Goal: Task Accomplishment & Management: Manage account settings

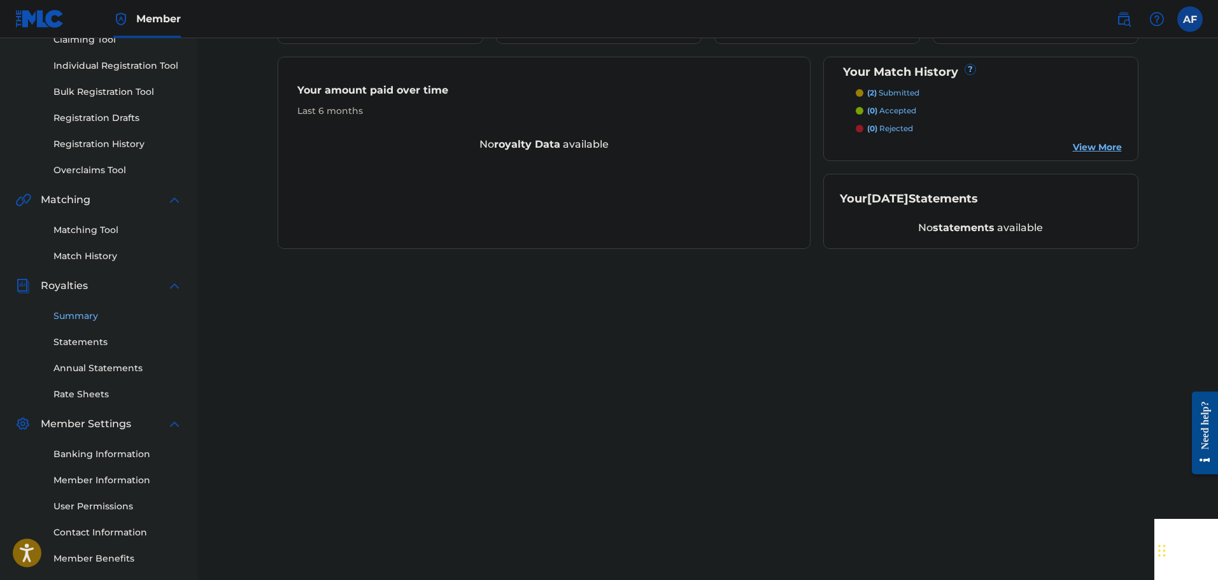
scroll to position [209, 0]
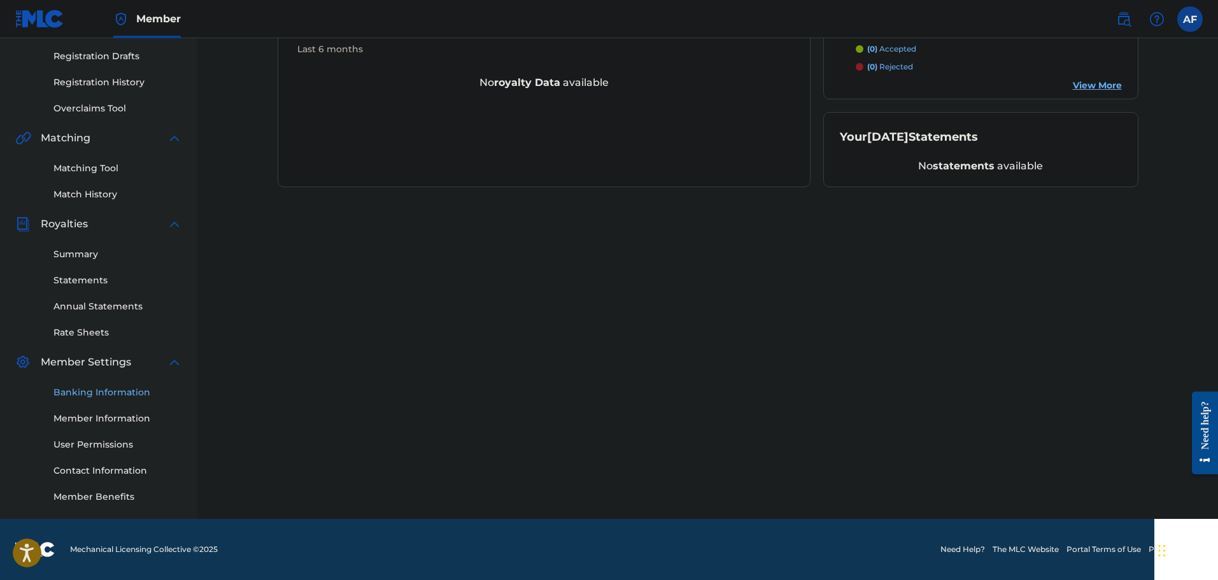
click at [105, 397] on link "Banking Information" at bounding box center [117, 392] width 129 height 13
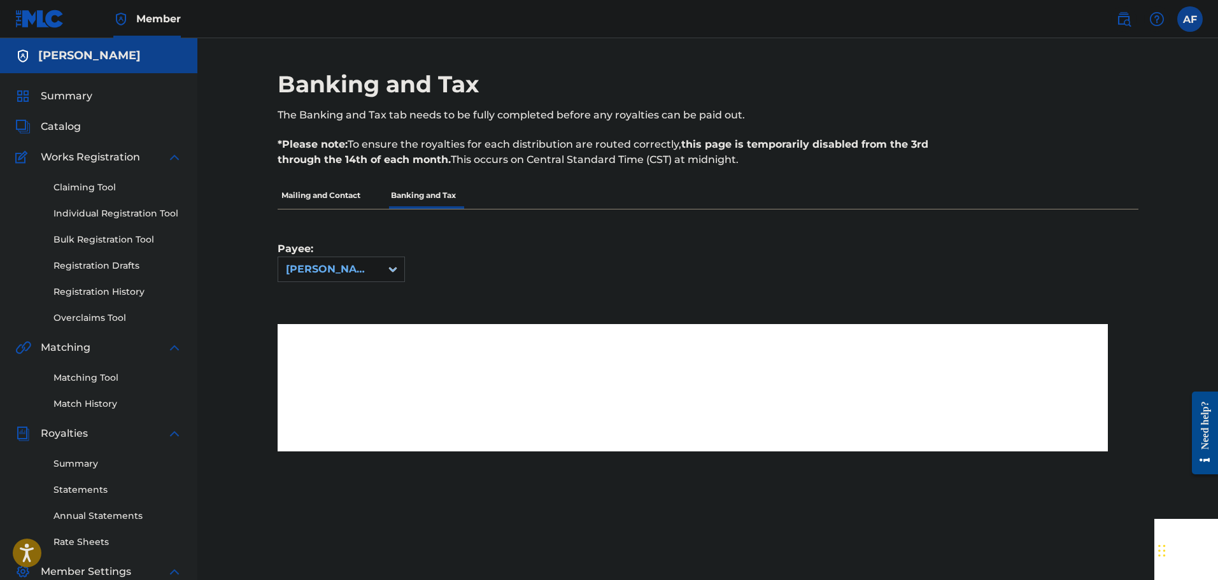
click at [747, 306] on div "Payee: [PERSON_NAME]" at bounding box center [708, 332] width 861 height 246
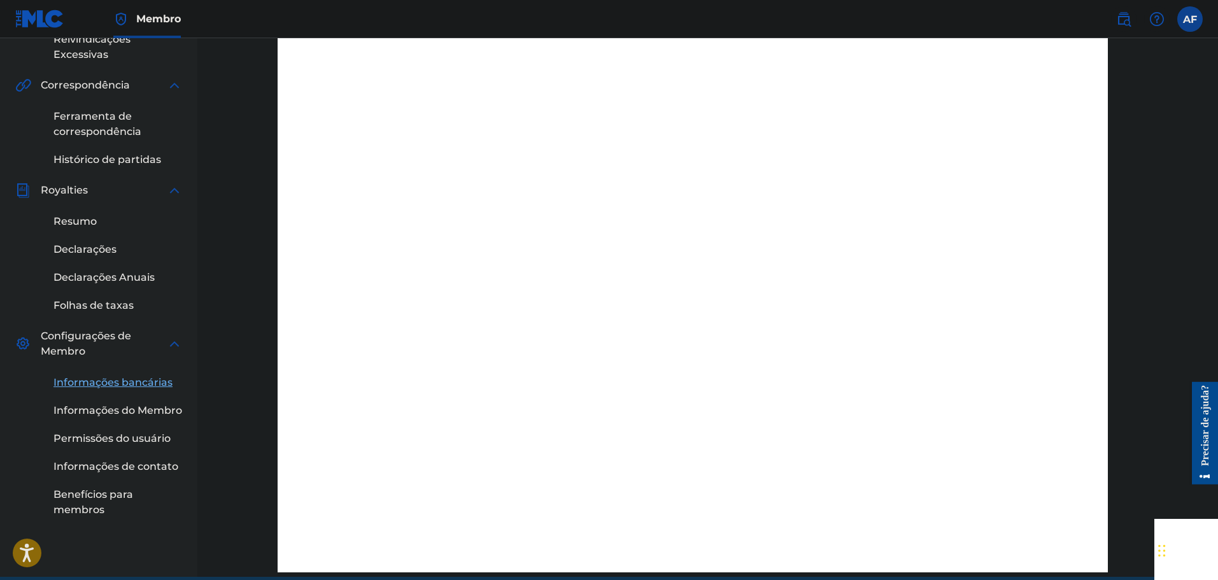
scroll to position [408, 0]
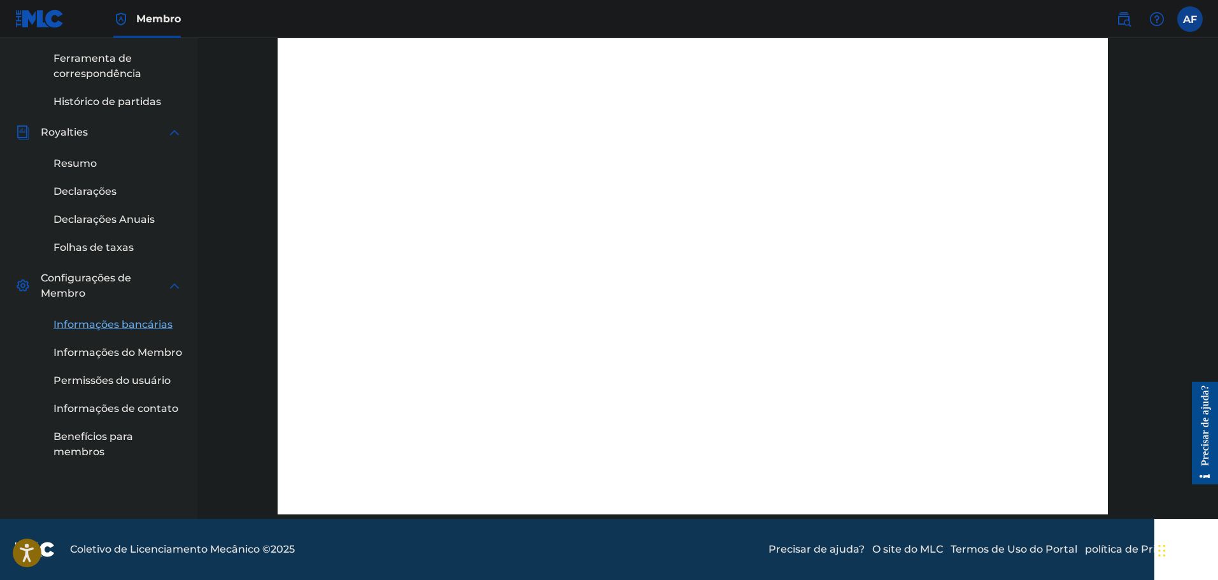
click at [132, 324] on font "Informações bancárias" at bounding box center [112, 324] width 119 height 12
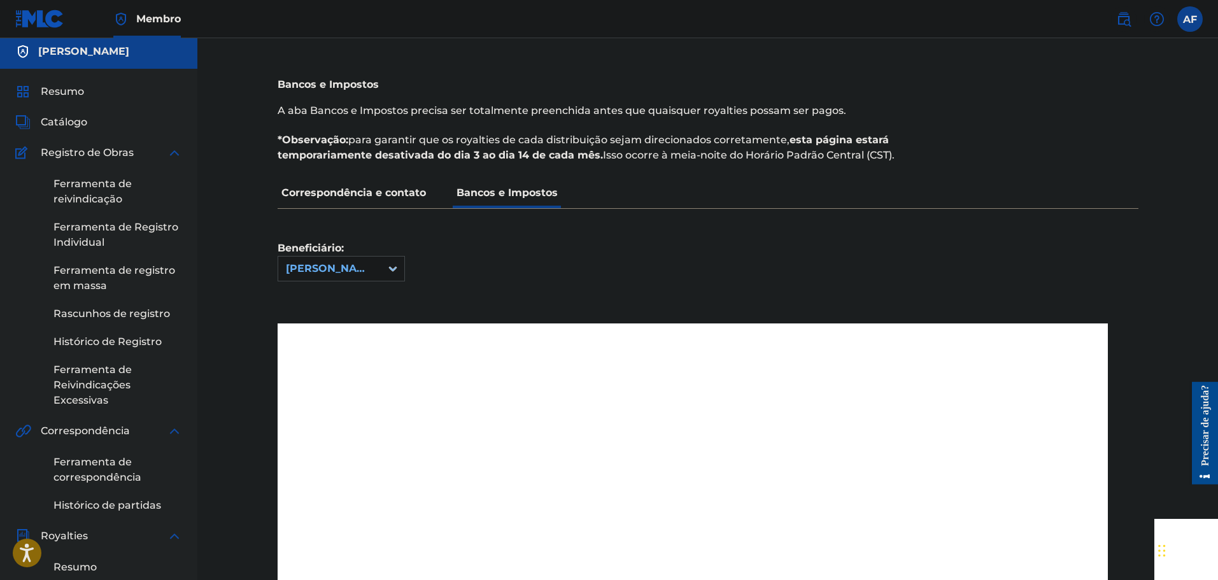
scroll to position [0, 0]
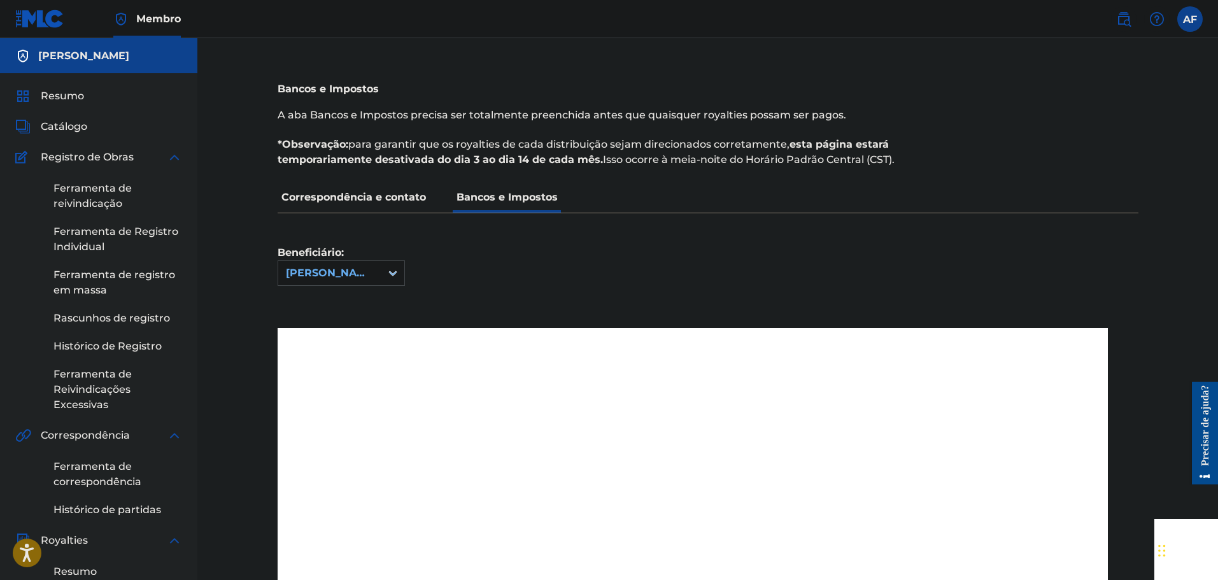
click at [356, 193] on font "Correspondência e contato" at bounding box center [353, 197] width 144 height 12
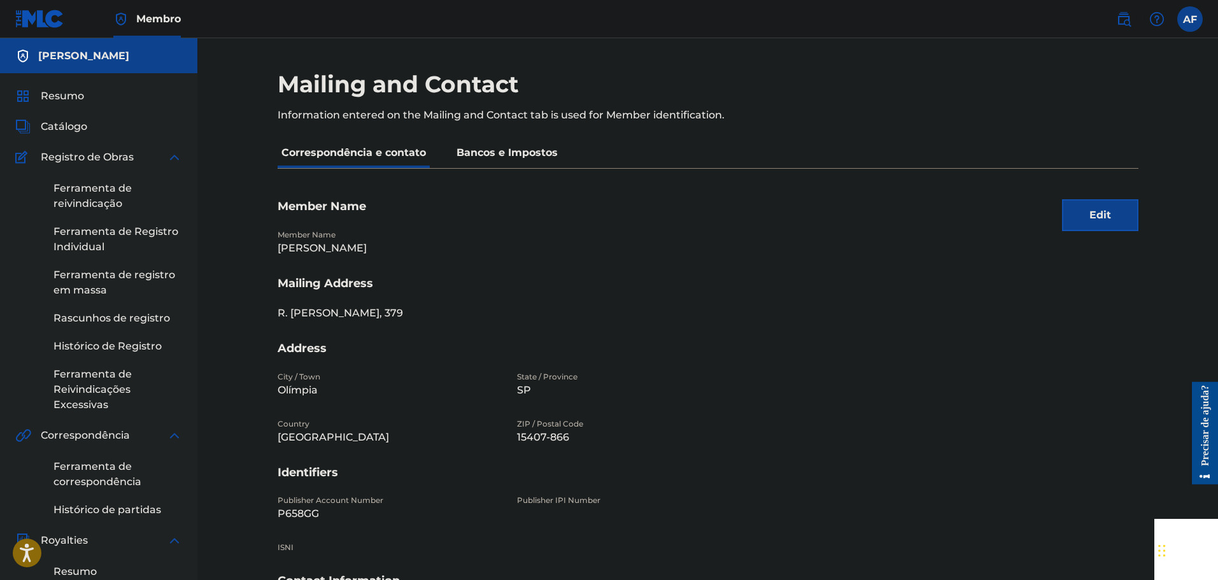
click at [547, 160] on p "Bancos e Impostos" at bounding box center [507, 152] width 109 height 31
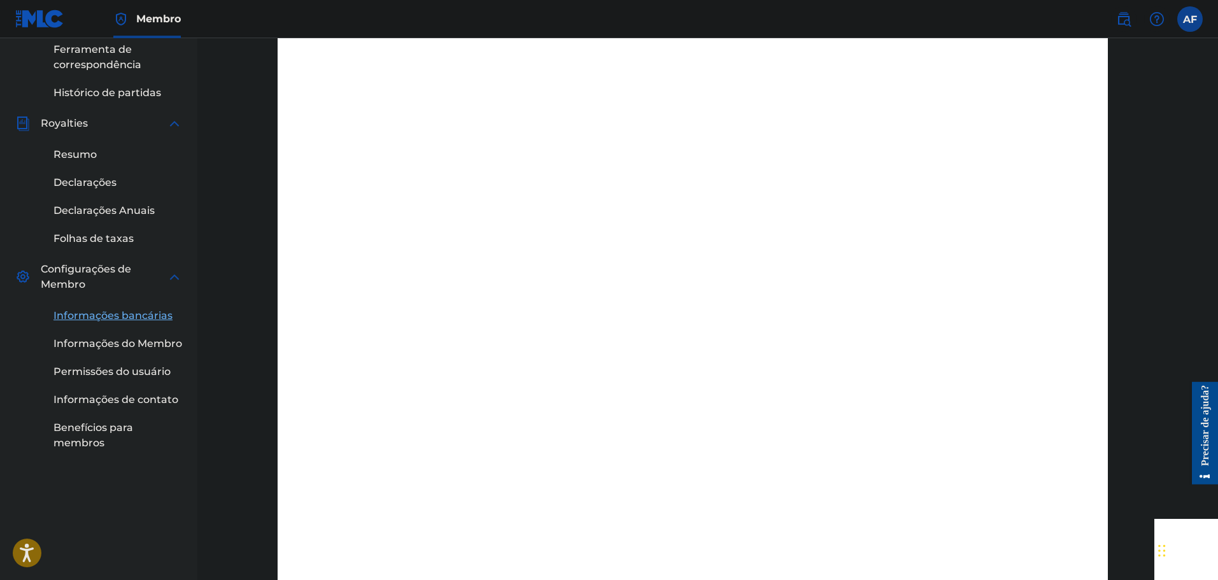
scroll to position [337, 0]
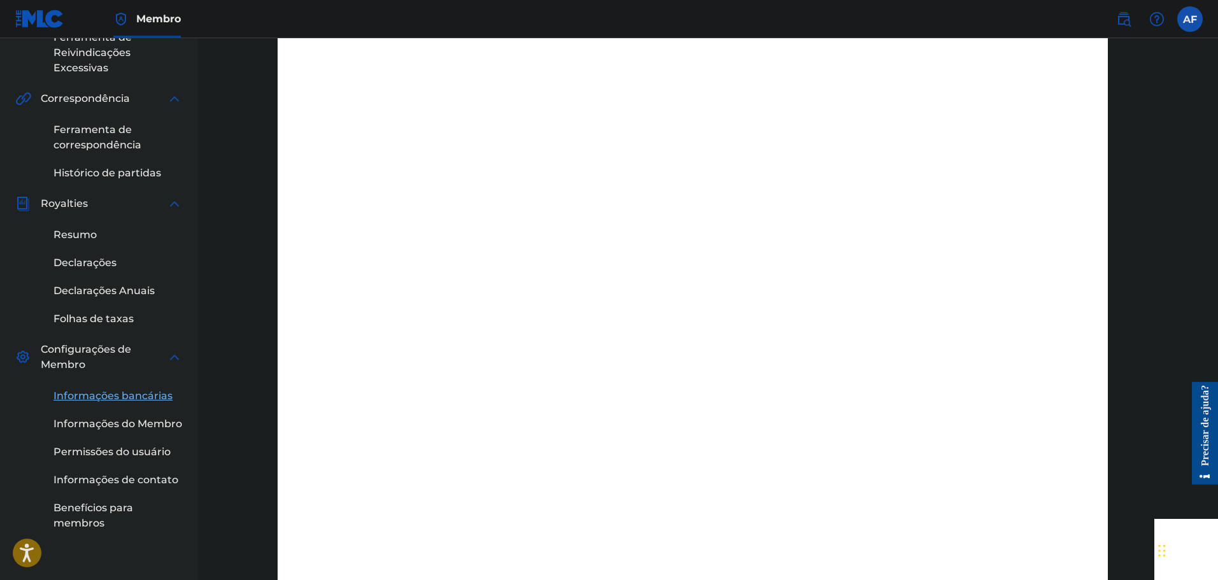
click at [1195, 19] on label at bounding box center [1189, 18] width 25 height 25
click at [1190, 19] on input "AF [PERSON_NAME] [DOMAIN_NAME][EMAIL_ADDRESS][DOMAIN_NAME] [PERSON_NAME]" at bounding box center [1190, 19] width 0 height 0
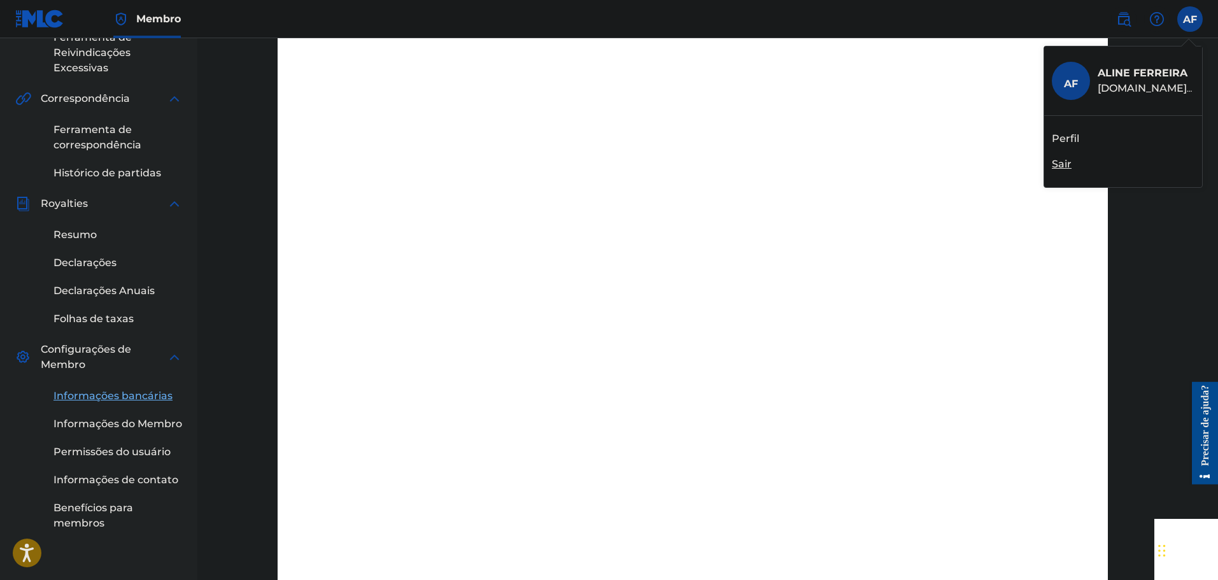
click at [1078, 135] on font "Perfil" at bounding box center [1065, 138] width 27 height 12
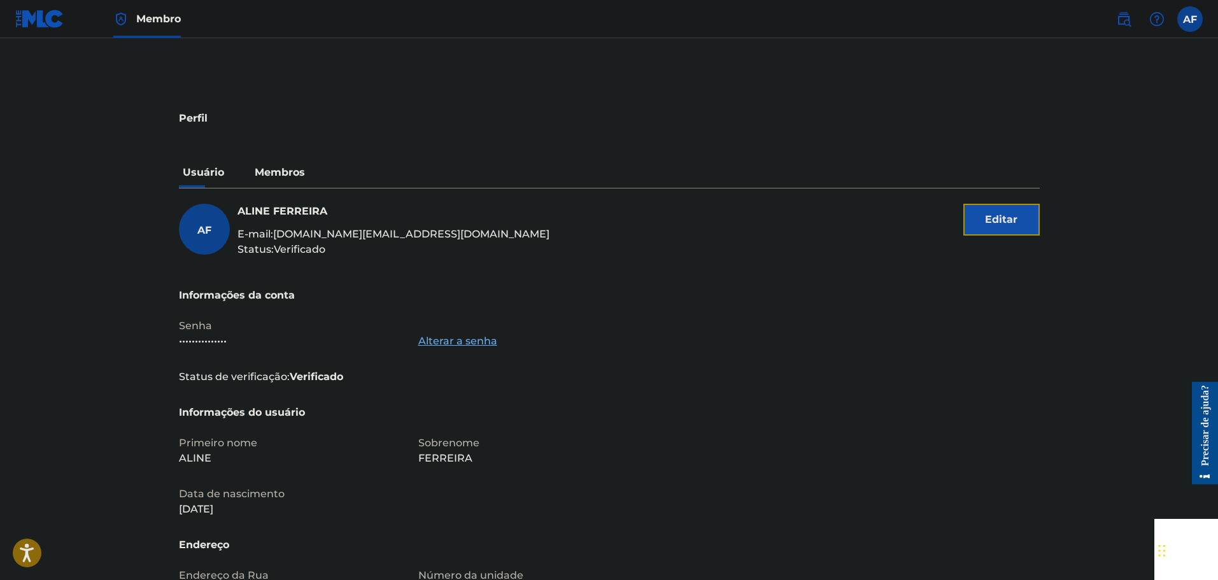
click at [1005, 219] on font "Editar" at bounding box center [1001, 219] width 32 height 12
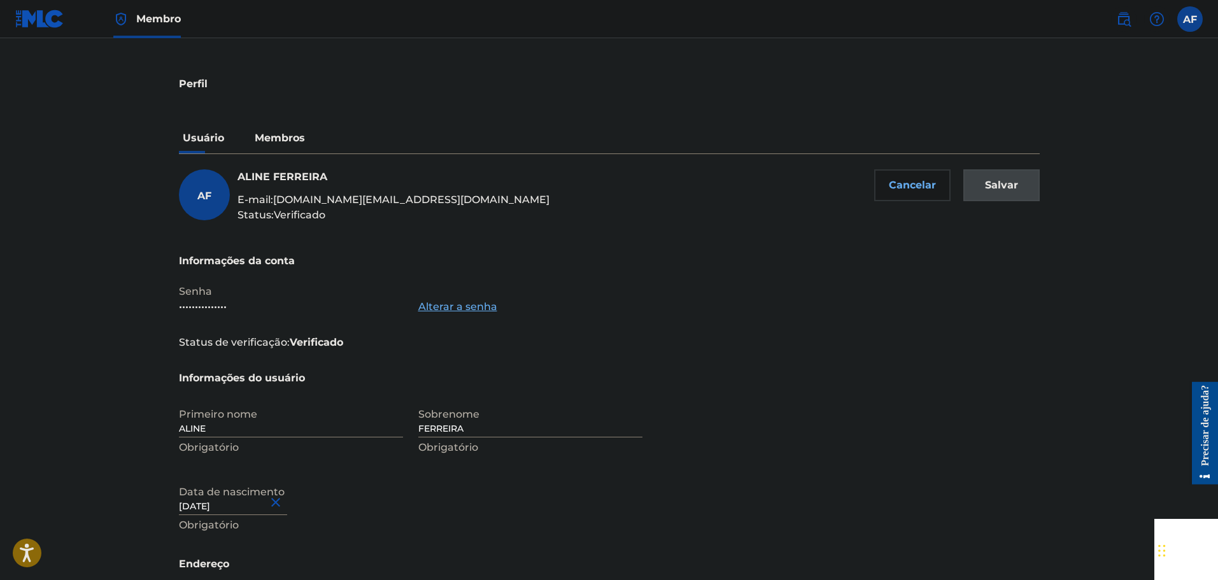
scroll to position [64, 0]
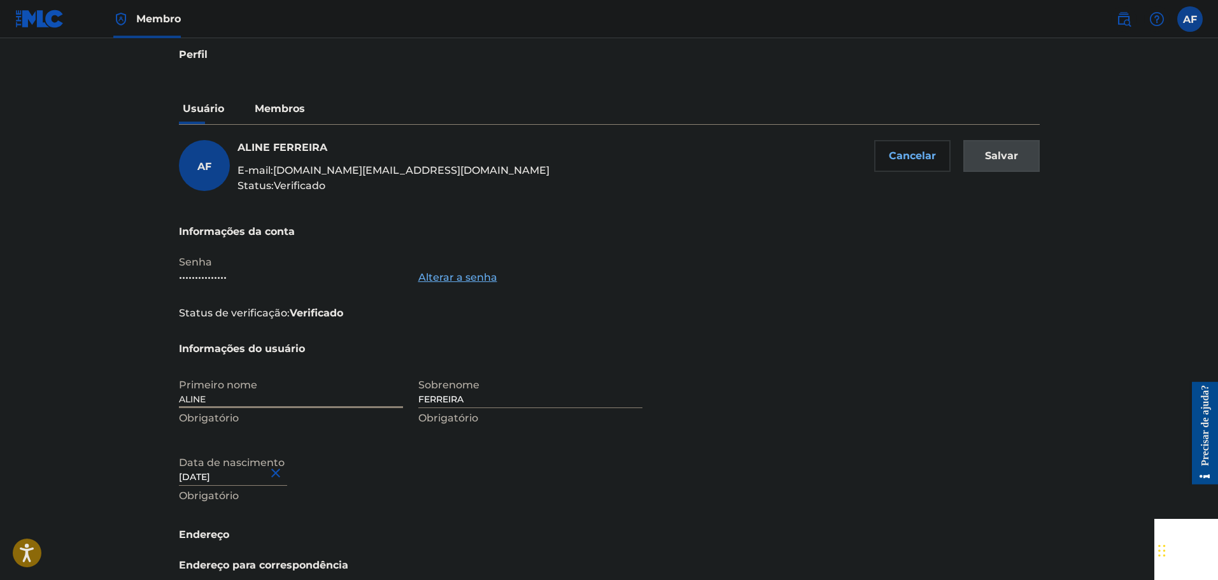
click at [282, 388] on input "ALINE" at bounding box center [291, 390] width 224 height 36
type input "ALINE="
type input "Save"
type input "A"
type input "P"
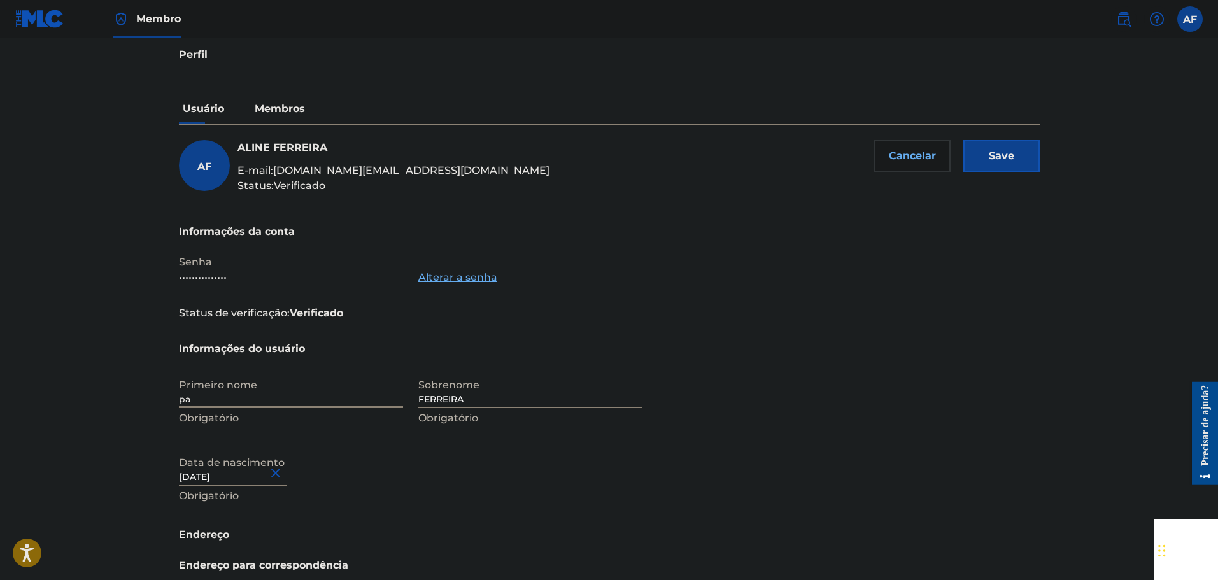
type input "p"
type input "[PERSON_NAME]"
drag, startPoint x: 602, startPoint y: 382, endPoint x: 588, endPoint y: 395, distance: 18.9
click at [598, 384] on input "FERREIRA" at bounding box center [530, 390] width 224 height 36
click at [588, 397] on input "FERREIRA" at bounding box center [530, 390] width 224 height 36
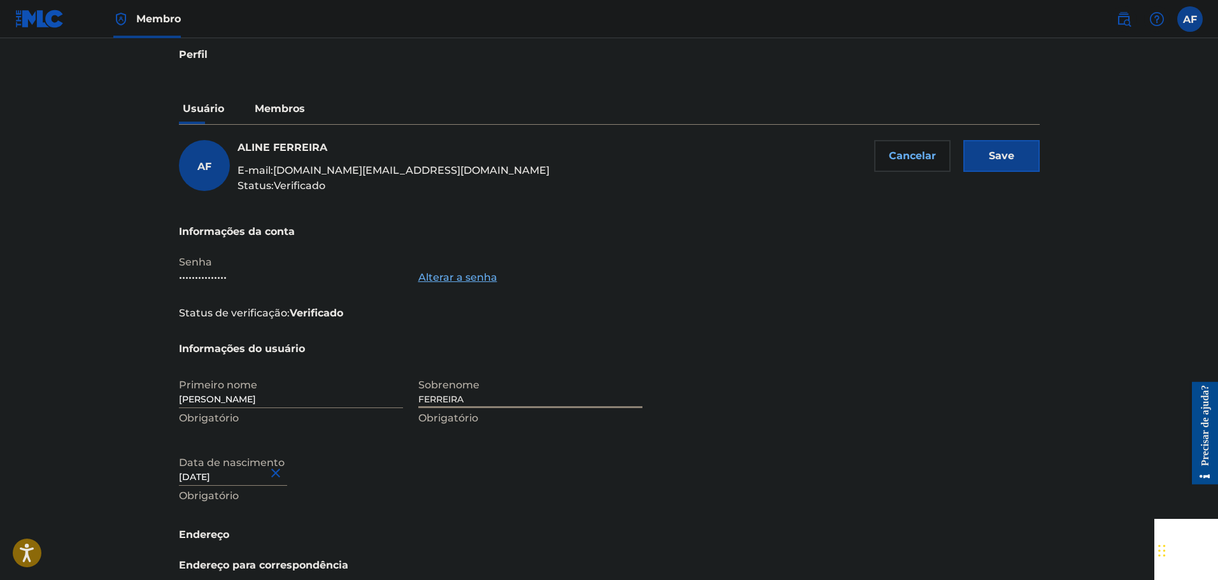
drag, startPoint x: 328, startPoint y: 362, endPoint x: 325, endPoint y: 353, distance: 9.5
click at [325, 354] on section "Informações do usuário Primeiro nome [PERSON_NAME] Sobrenome FERREIRA Obrigatór…" at bounding box center [609, 434] width 861 height 186
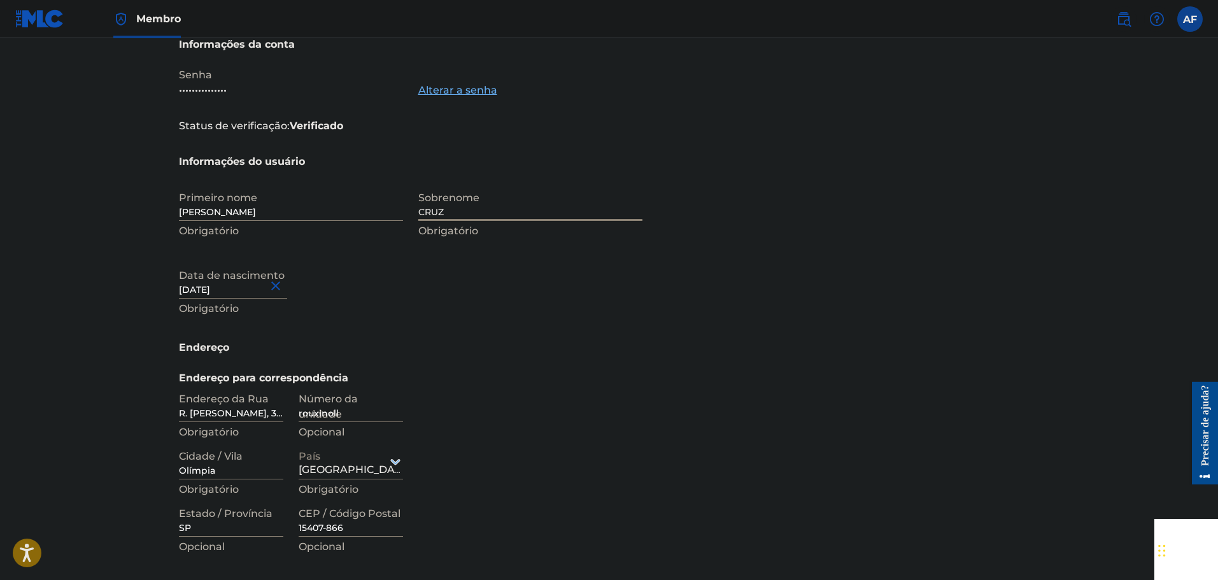
scroll to position [255, 0]
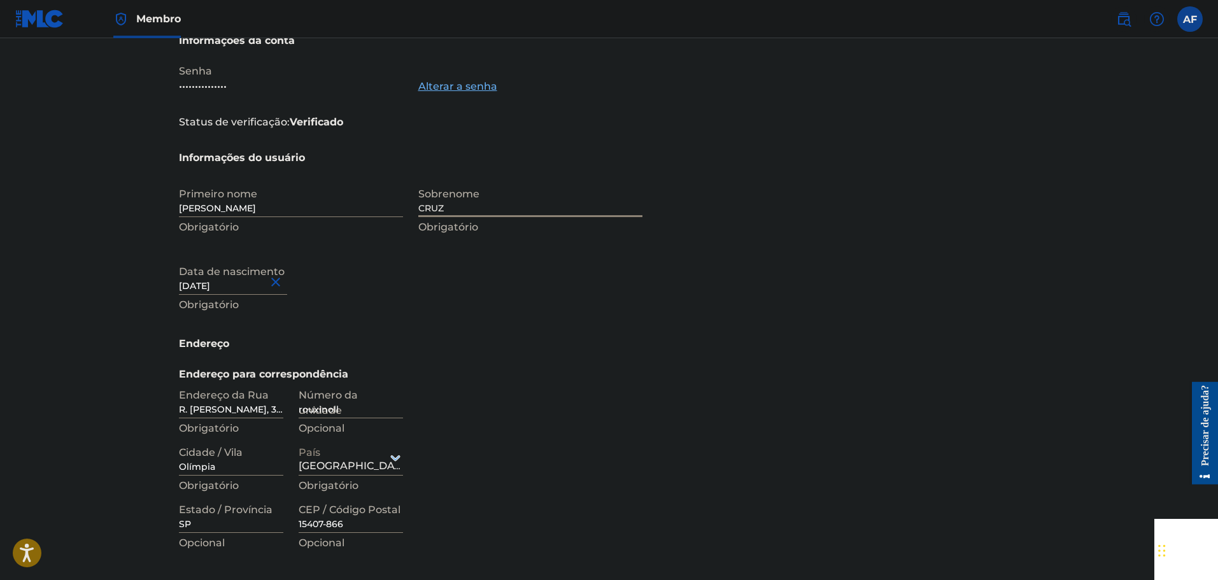
type input "CRUZ"
click at [430, 323] on div "Primeiro nome [PERSON_NAME] Sobrenome CRUZ Obrigatório Data de nascimento [DEMO…" at bounding box center [410, 258] width 463 height 155
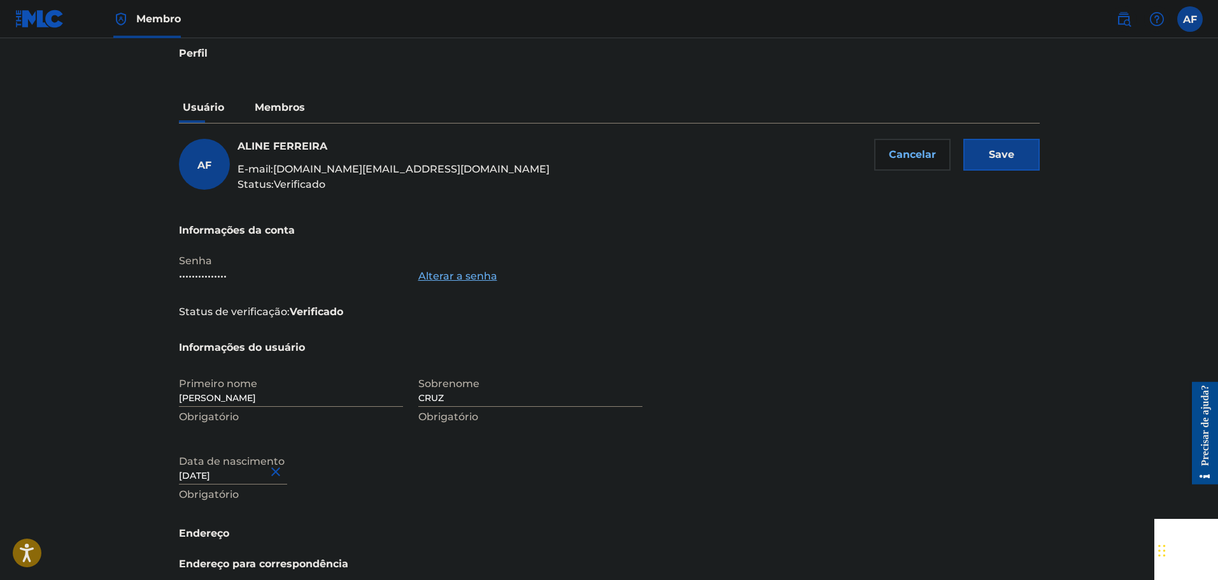
scroll to position [64, 0]
click at [1017, 158] on input "Save" at bounding box center [1001, 156] width 76 height 32
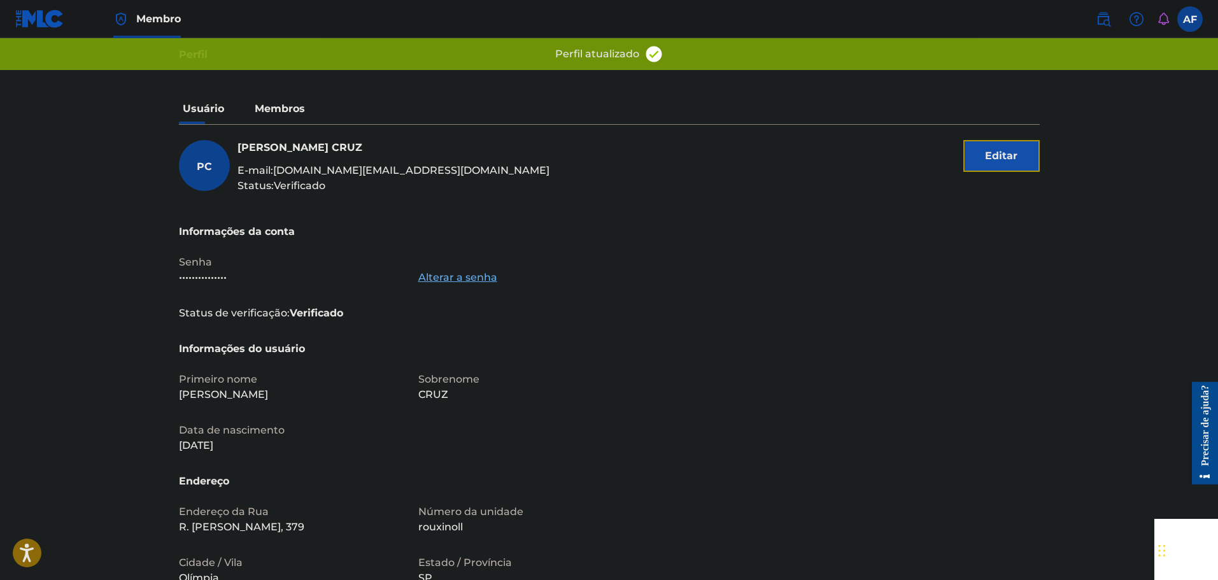
click at [1003, 158] on font "Editar" at bounding box center [1001, 156] width 32 height 12
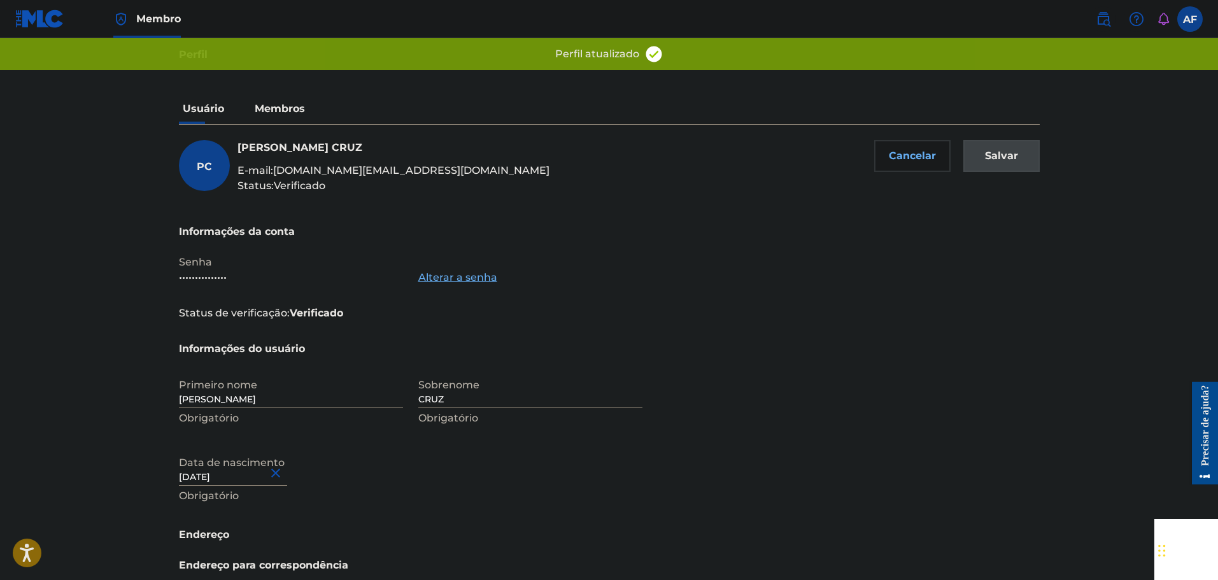
click at [282, 414] on p "Obrigatório" at bounding box center [291, 418] width 224 height 15
click at [288, 401] on input "[PERSON_NAME]" at bounding box center [291, 390] width 224 height 36
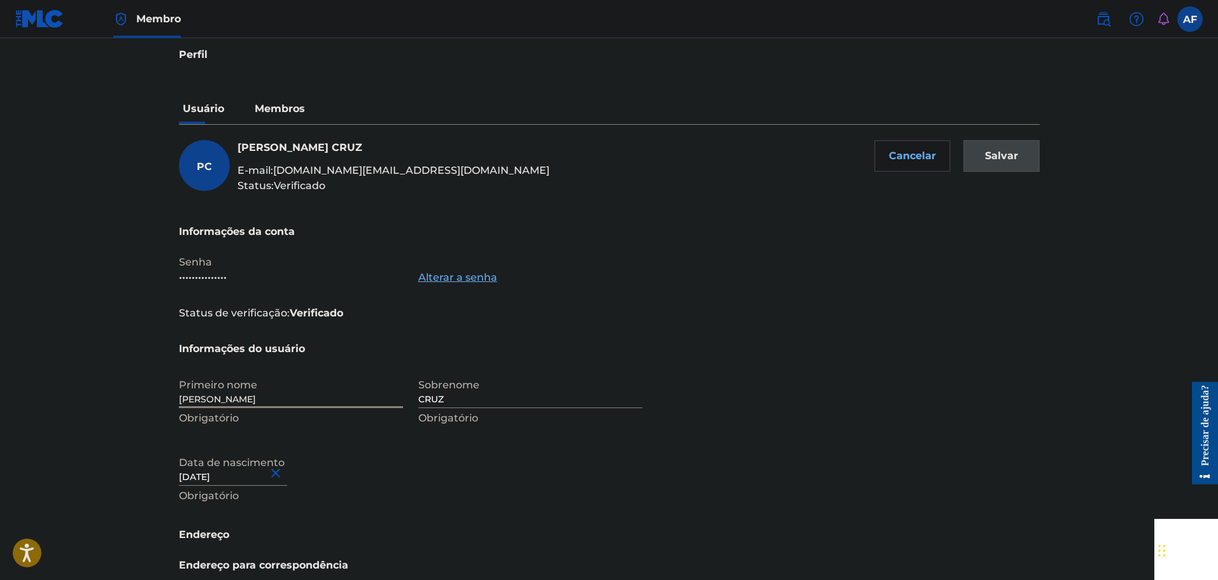
type input "[PERSON_NAME]"
type input "Save"
type input "[PERSON_NAME]"
click at [410, 399] on div "Primeiro nome [PERSON_NAME] Sobrenome CRUZ Obrigatório Data de nascimento [DEMO…" at bounding box center [410, 449] width 463 height 155
click at [415, 398] on div "Primeiro nome [PERSON_NAME] Sobrenome CRUZ Obrigatório Data de nascimento [DEMO…" at bounding box center [410, 449] width 463 height 155
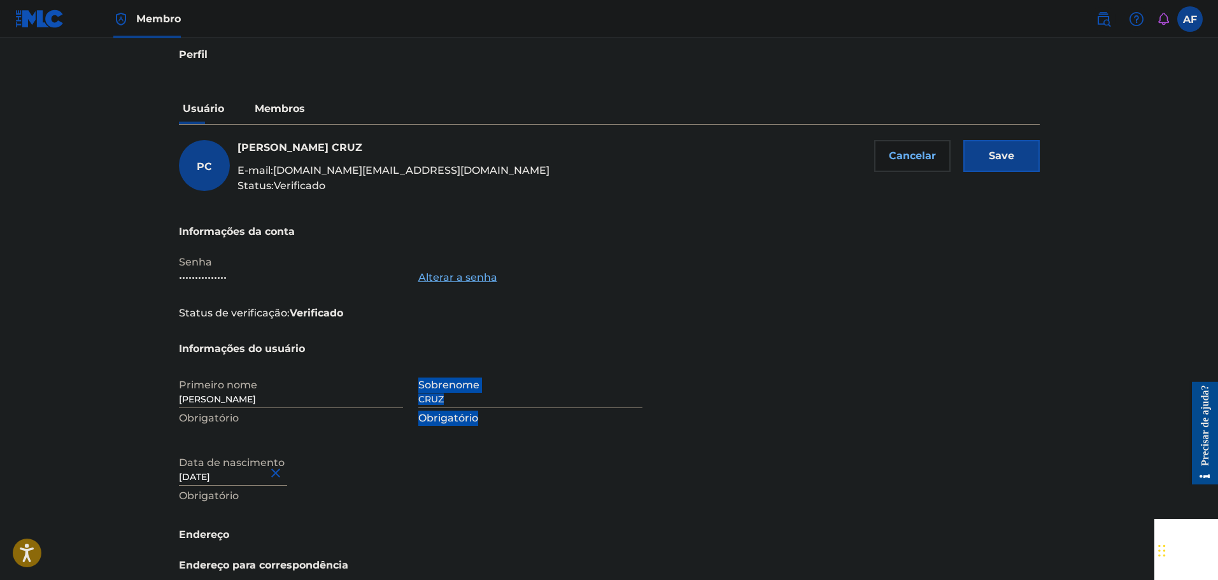
click at [416, 398] on div "Primeiro nome [PERSON_NAME] Sobrenome CRUZ Obrigatório Data de nascimento [DEMO…" at bounding box center [410, 449] width 463 height 155
click at [423, 400] on input "CRUZ" at bounding box center [530, 390] width 224 height 36
click at [422, 400] on input "CRUZ" at bounding box center [530, 390] width 224 height 36
click at [420, 401] on input "CRUZ" at bounding box center [530, 390] width 224 height 36
type input "DA CRUZ"
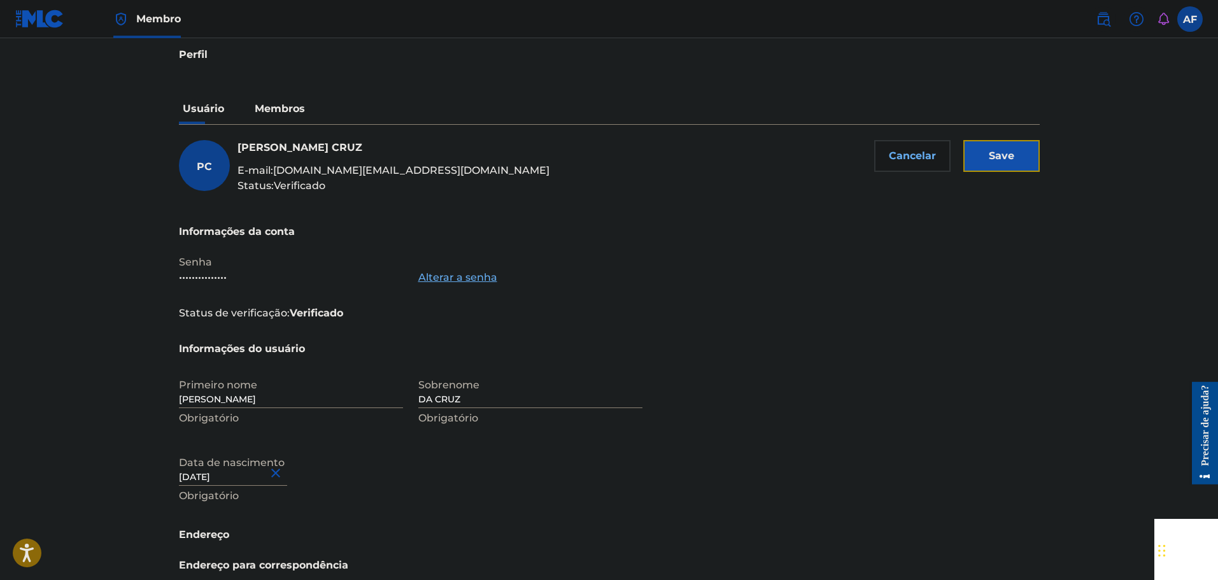
click at [1037, 161] on input "Save" at bounding box center [1001, 156] width 76 height 32
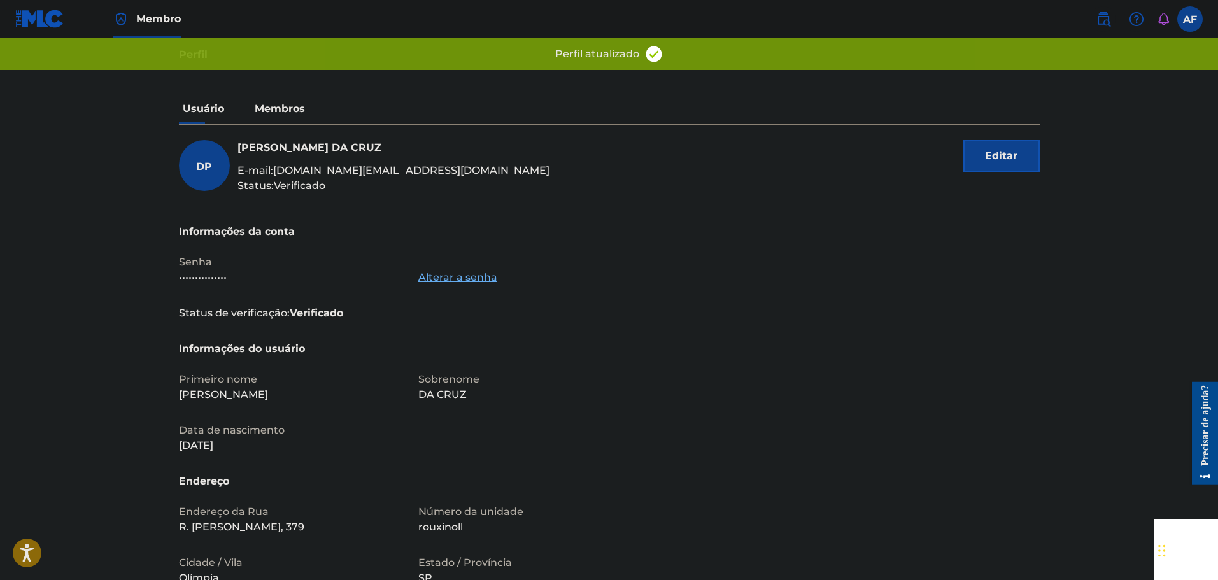
click at [57, 28] on link at bounding box center [39, 19] width 49 height 38
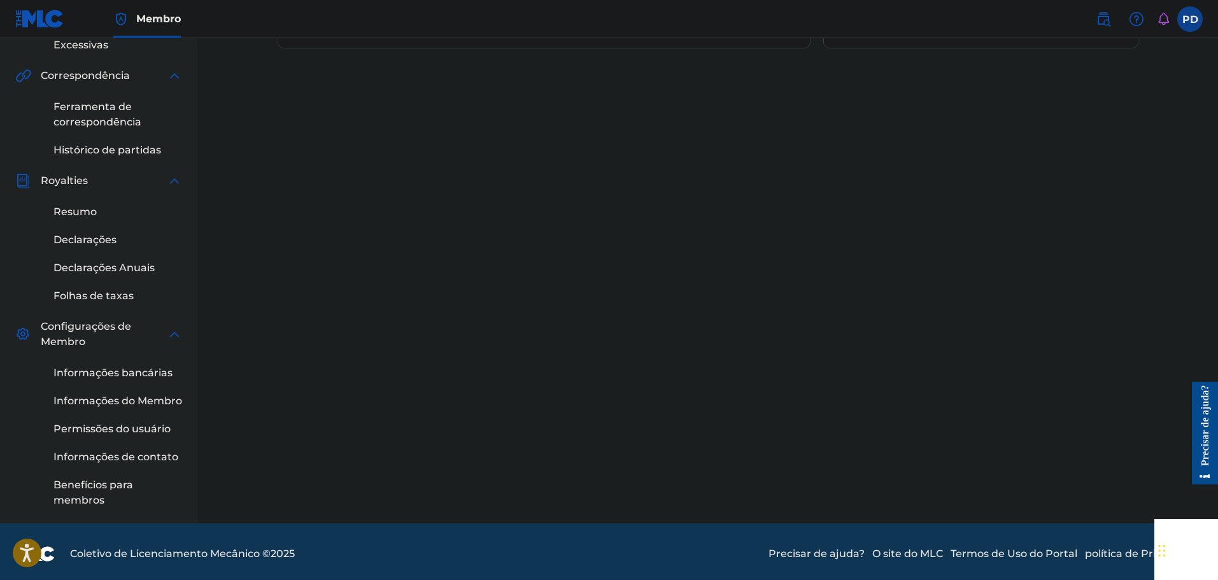
scroll to position [364, 0]
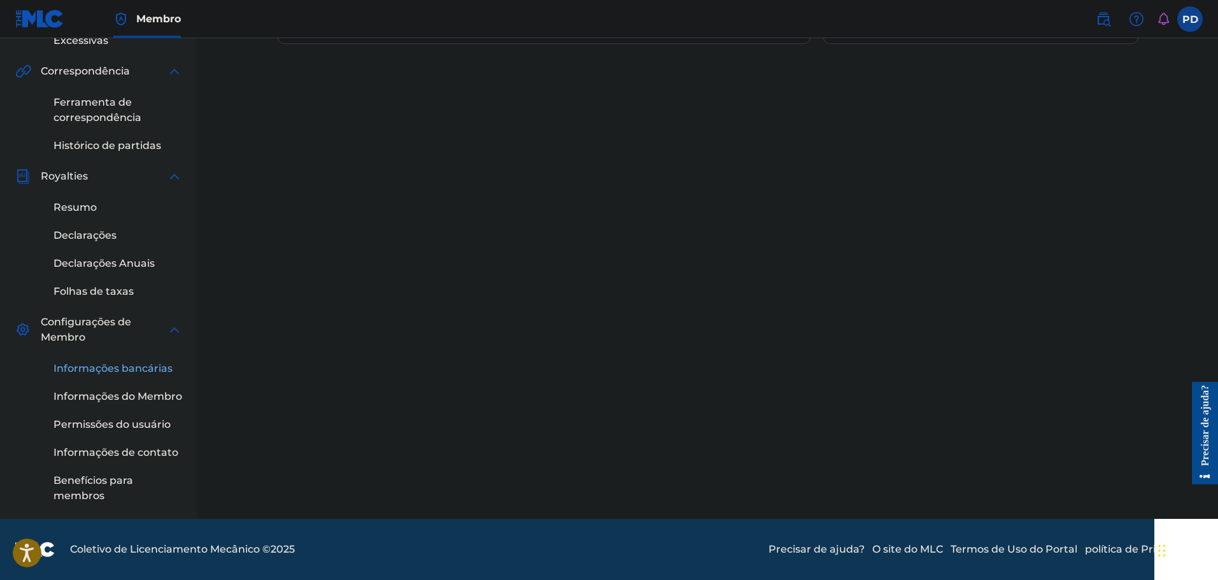
click at [103, 364] on font "Informações bancárias" at bounding box center [112, 368] width 119 height 12
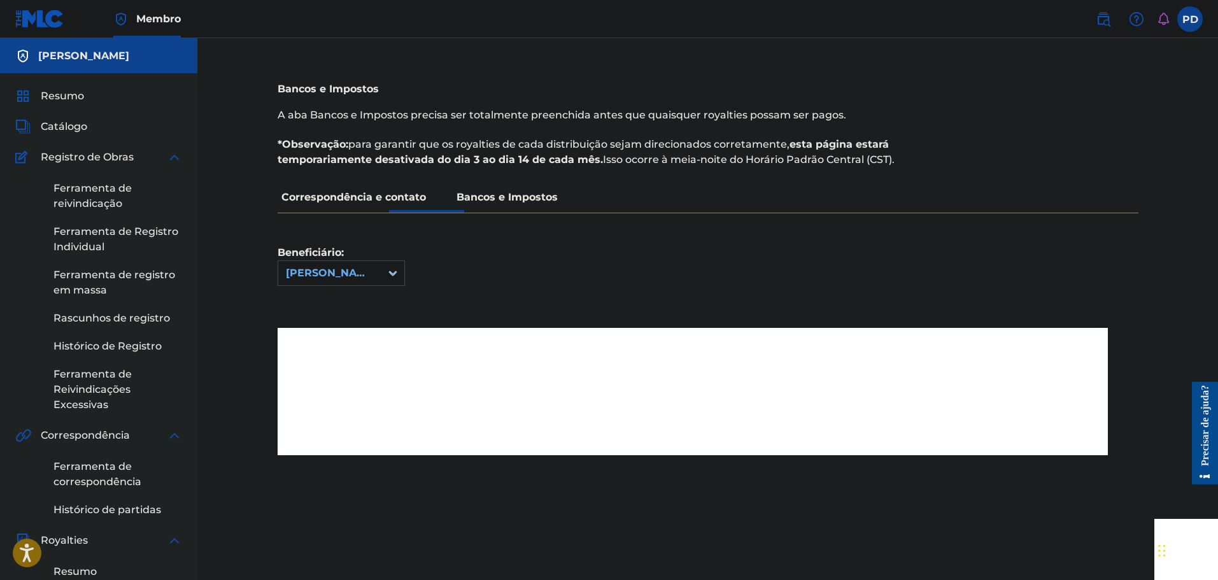
click at [394, 192] on font "Correspondência e contato" at bounding box center [353, 197] width 144 height 12
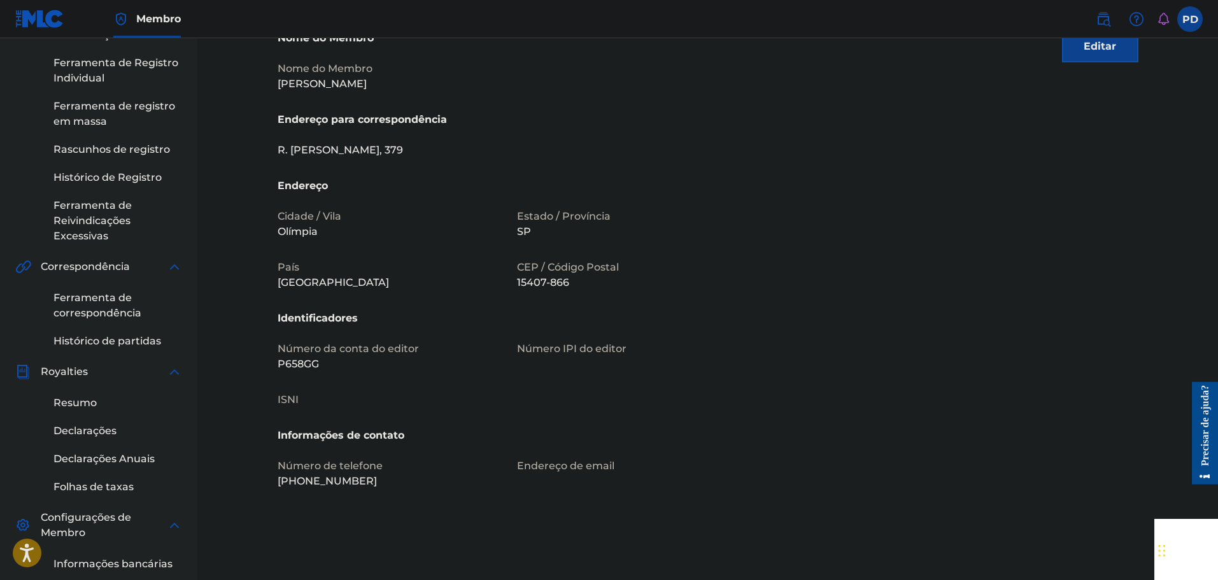
scroll to position [318, 0]
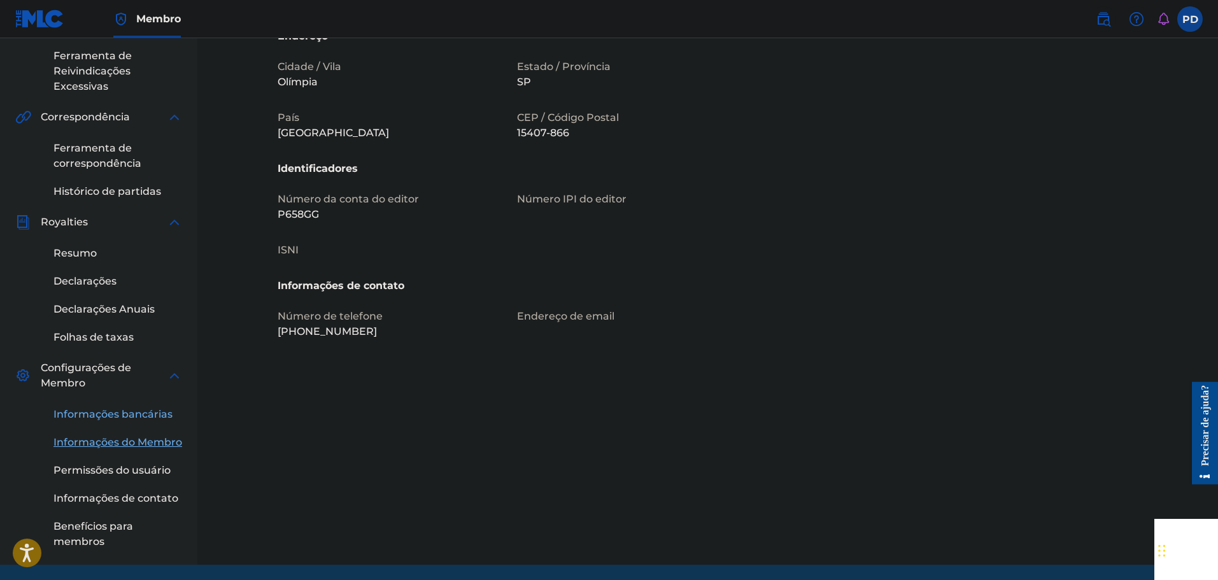
click at [127, 415] on font "Informações bancárias" at bounding box center [112, 414] width 119 height 12
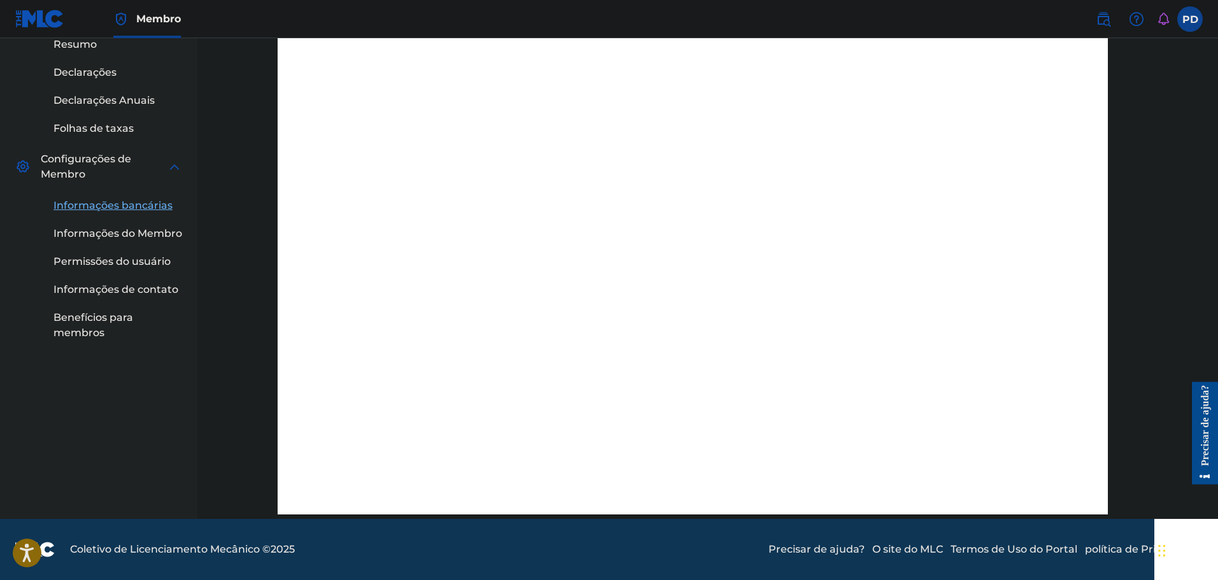
scroll to position [336, 0]
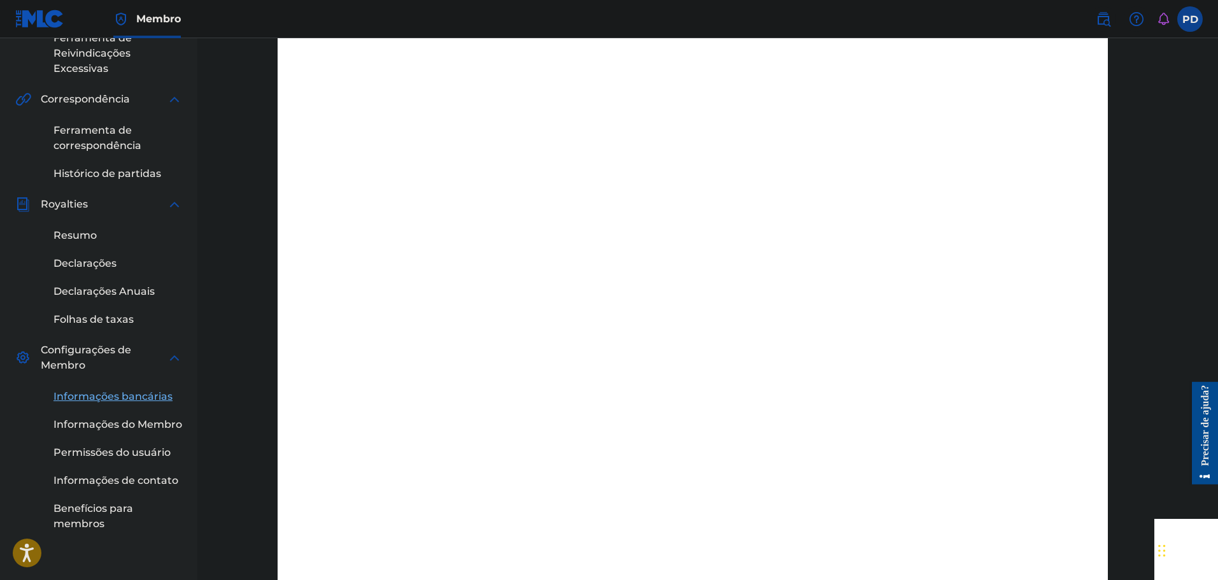
click at [125, 384] on div "Informações bancárias Informações do Membro Permissões do usuário Informações d…" at bounding box center [98, 452] width 167 height 158
click at [120, 393] on font "Informações bancárias" at bounding box center [112, 396] width 119 height 12
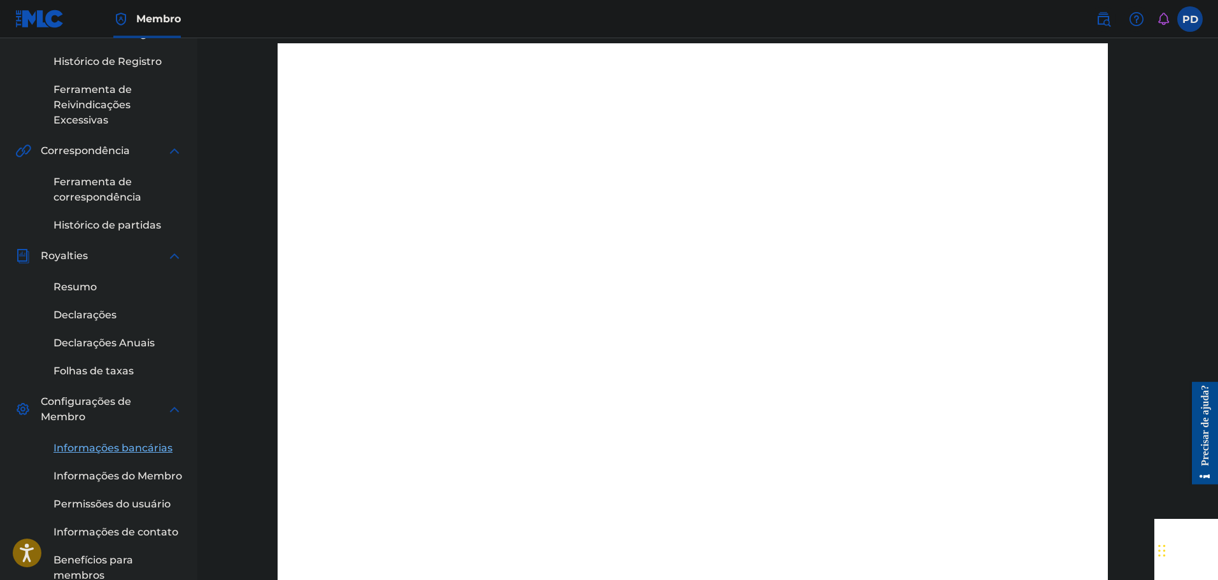
scroll to position [408, 0]
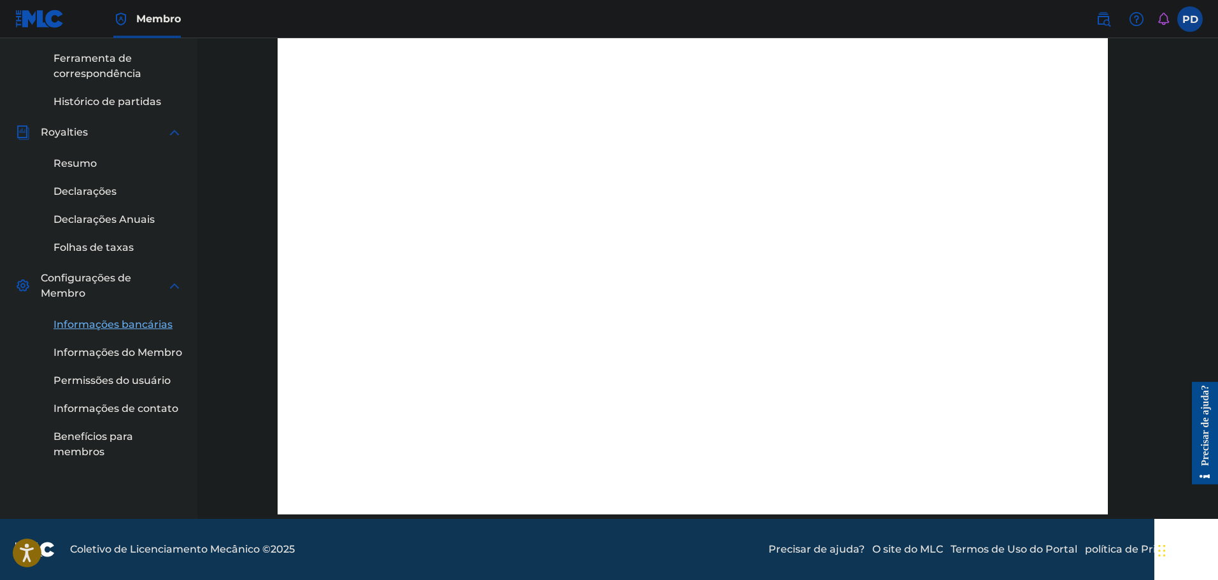
click at [144, 327] on font "Informações bancárias" at bounding box center [112, 324] width 119 height 12
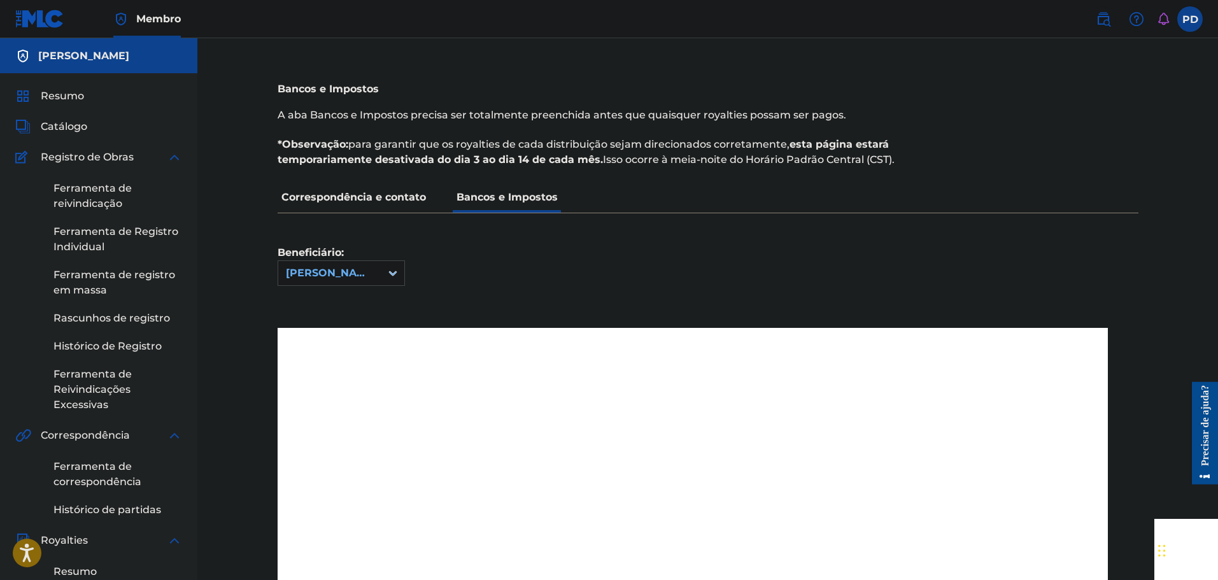
click at [398, 189] on p "Correspondência e contato" at bounding box center [354, 197] width 152 height 31
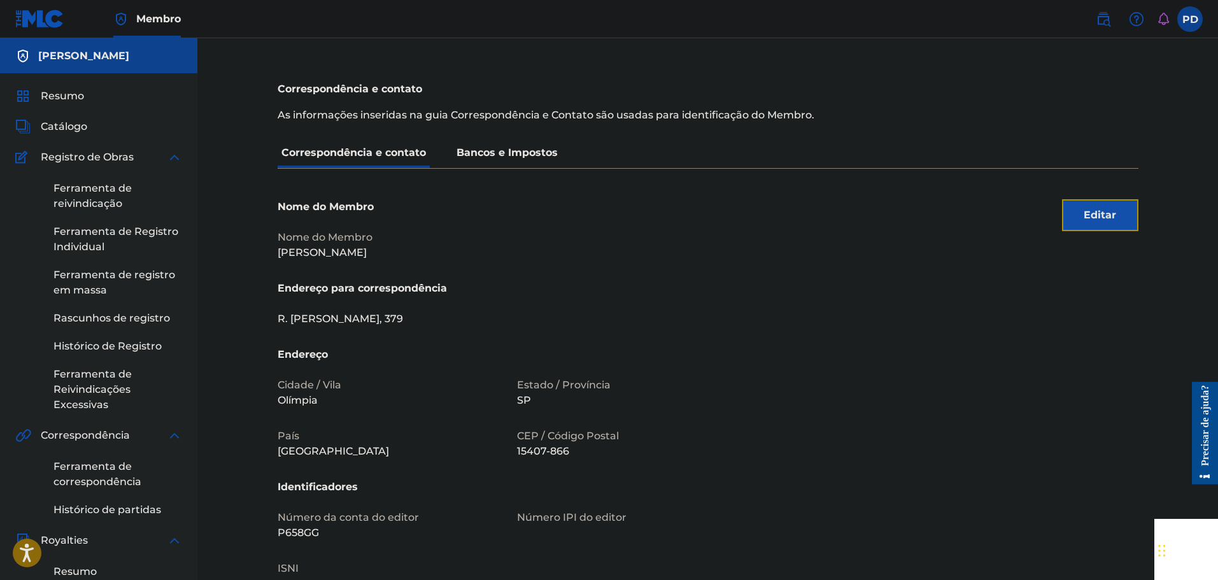
click at [1078, 211] on button "Editar" at bounding box center [1100, 215] width 76 height 32
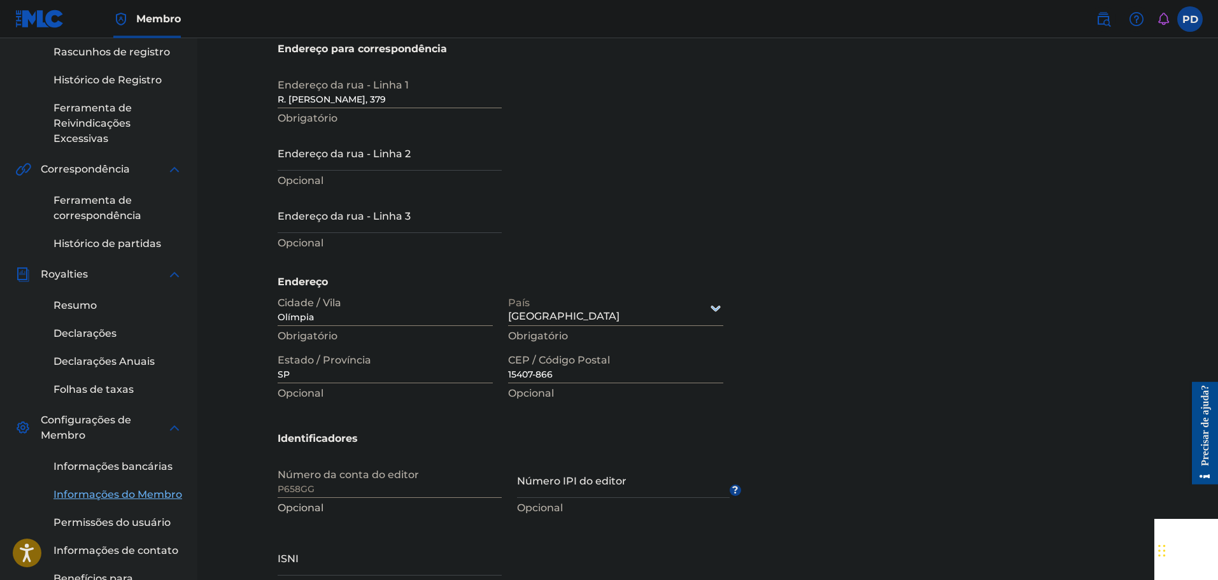
scroll to position [316, 0]
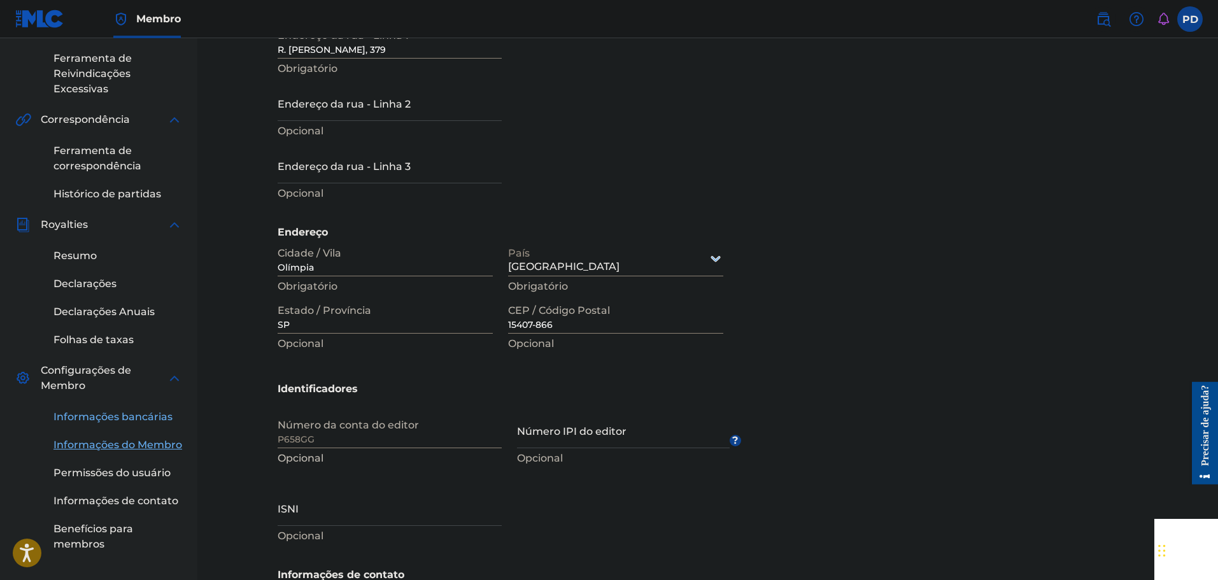
click at [120, 412] on font "Informações bancárias" at bounding box center [112, 417] width 119 height 12
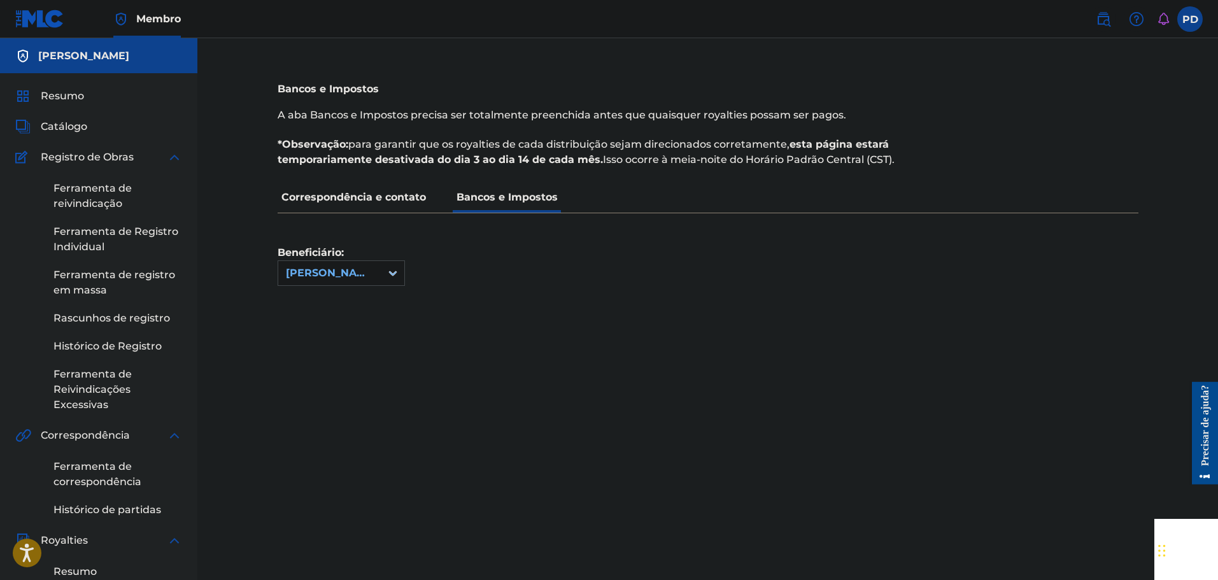
click at [352, 197] on font "Correspondência e contato" at bounding box center [353, 197] width 144 height 12
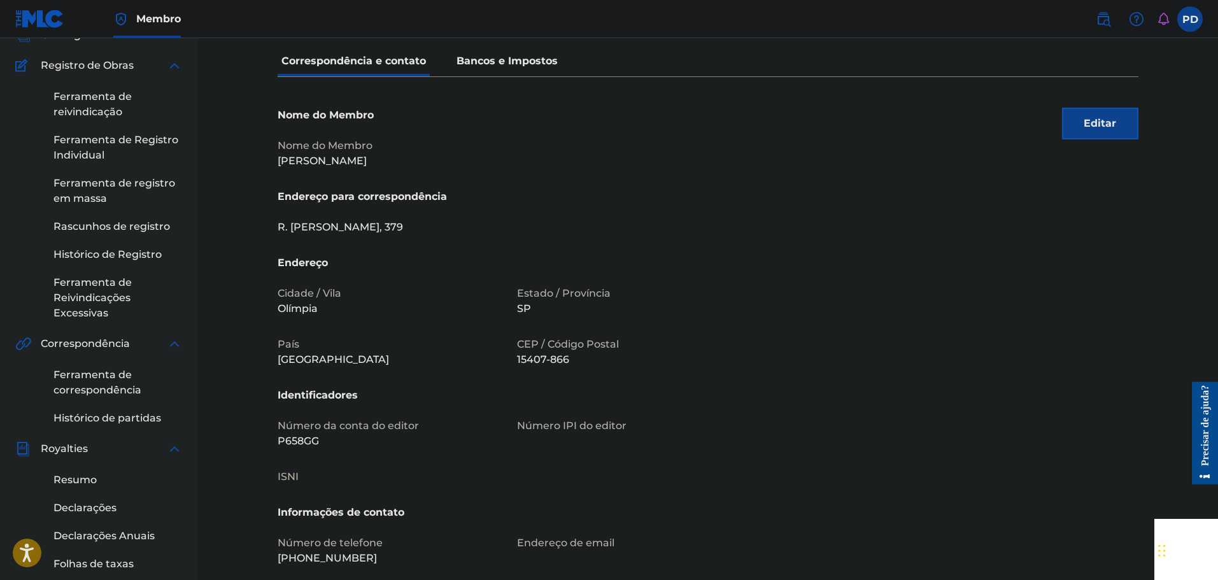
scroll to position [46, 0]
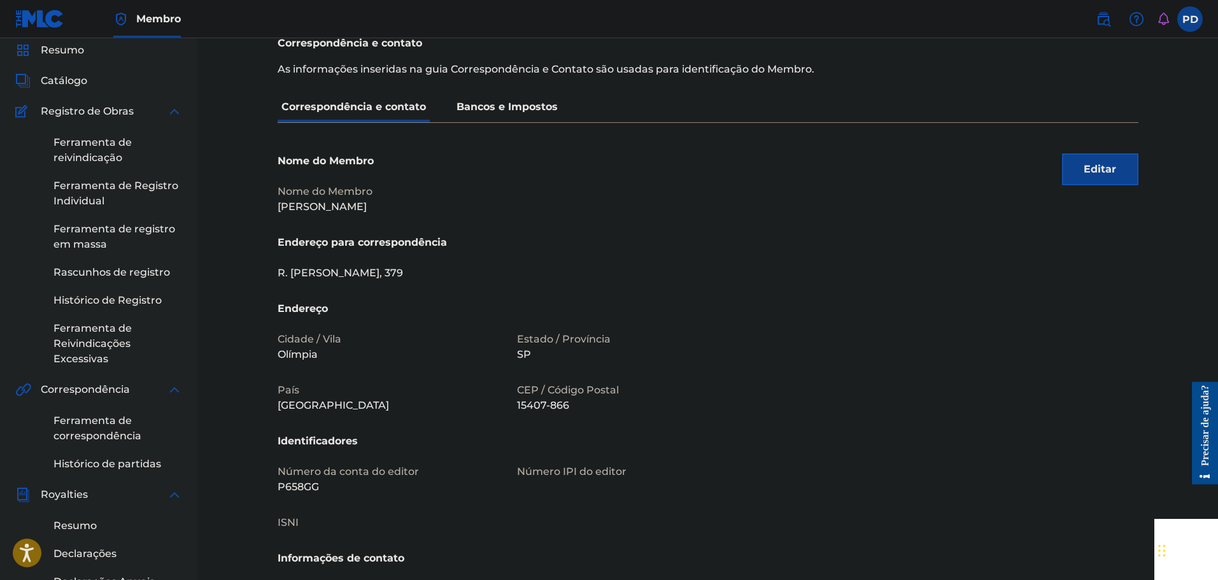
click at [504, 119] on p "Bancos e Impostos" at bounding box center [507, 107] width 109 height 31
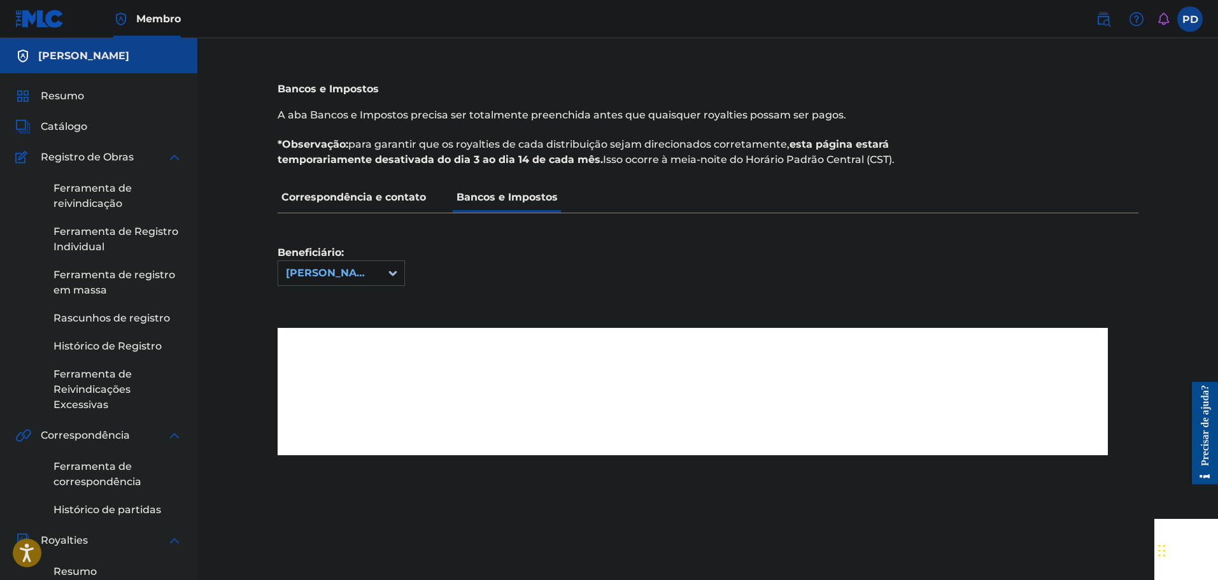
click at [378, 272] on div "[PERSON_NAME]" at bounding box center [329, 273] width 103 height 24
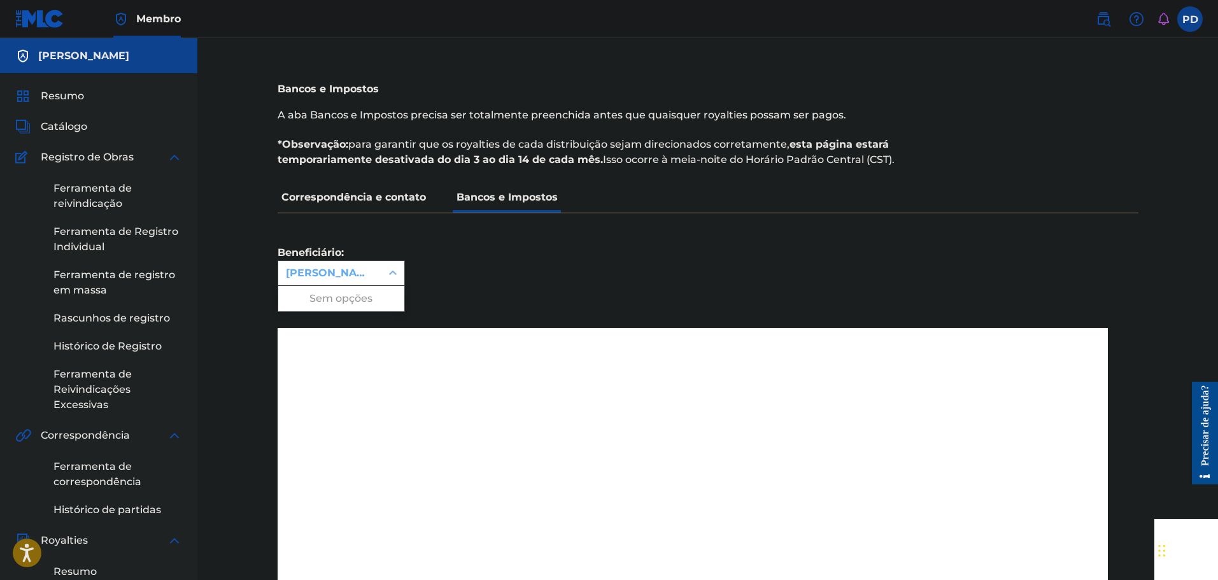
click at [378, 272] on div "[PERSON_NAME]" at bounding box center [329, 273] width 103 height 24
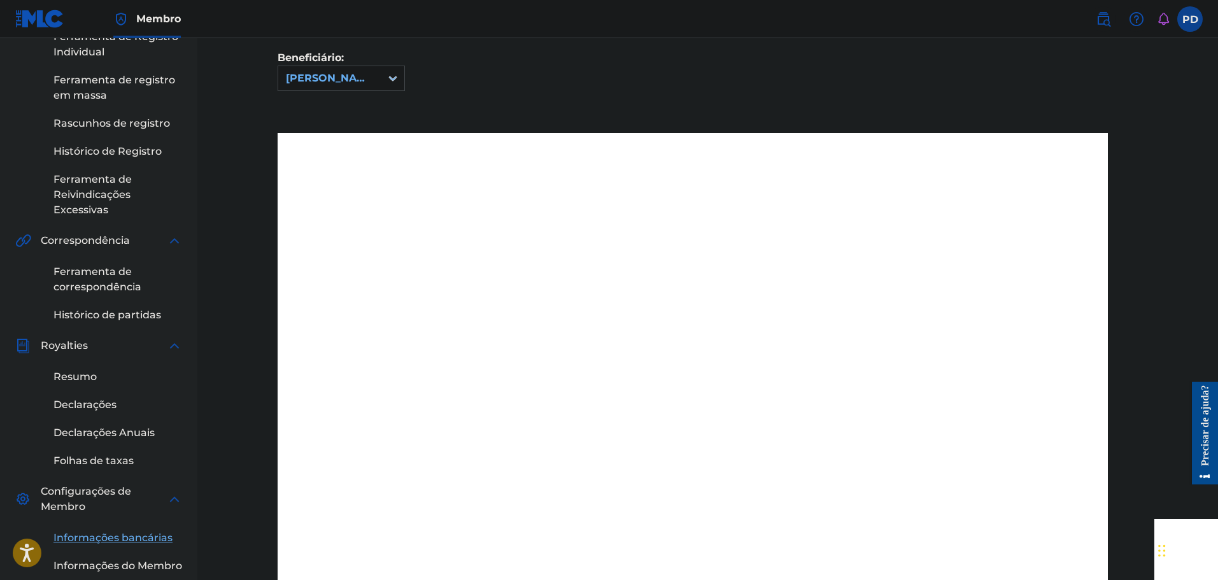
scroll to position [262, 0]
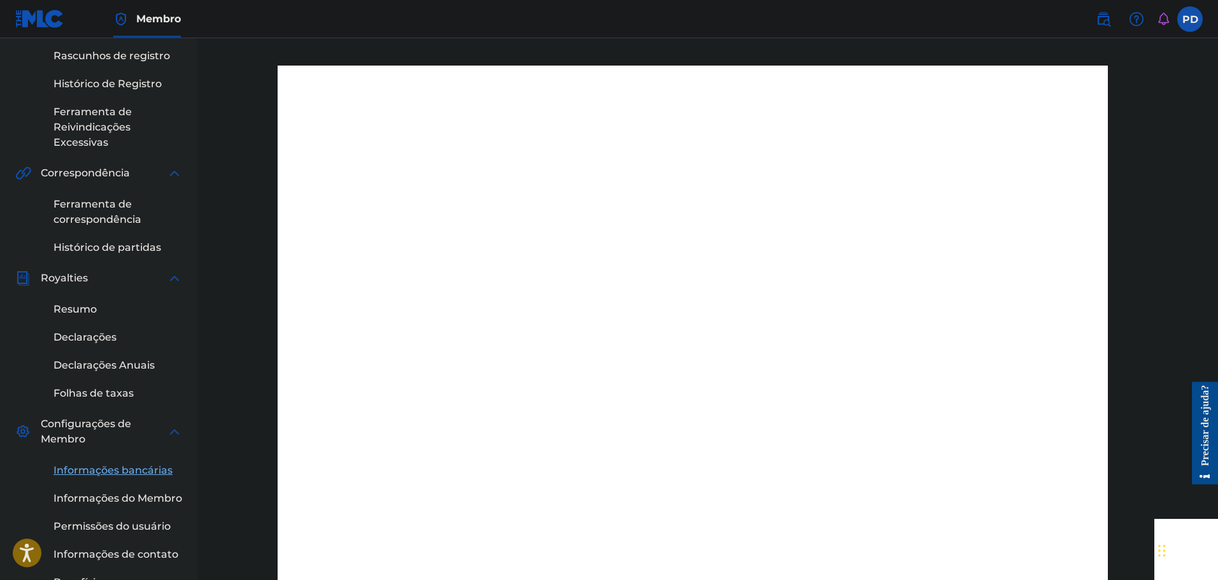
click at [1199, 13] on label at bounding box center [1189, 18] width 25 height 25
click at [1190, 19] on input "PD [PERSON_NAME] [DOMAIN_NAME][EMAIL_ADDRESS][DOMAIN_NAME] Notification Prefere…" at bounding box center [1190, 19] width 0 height 0
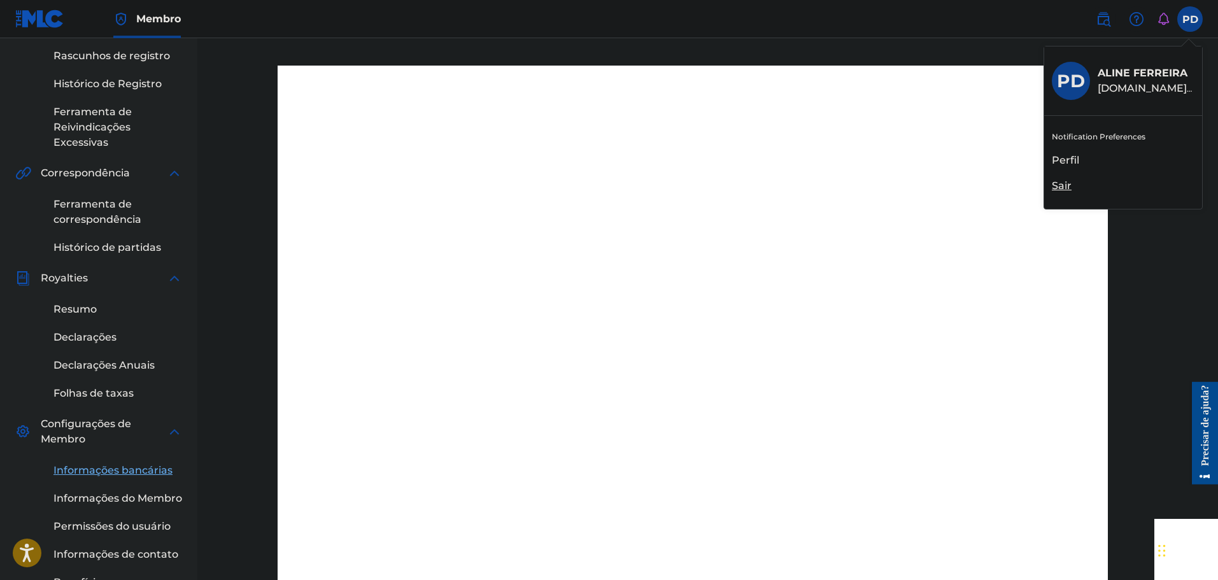
click at [1075, 162] on font "Perfil" at bounding box center [1065, 160] width 27 height 12
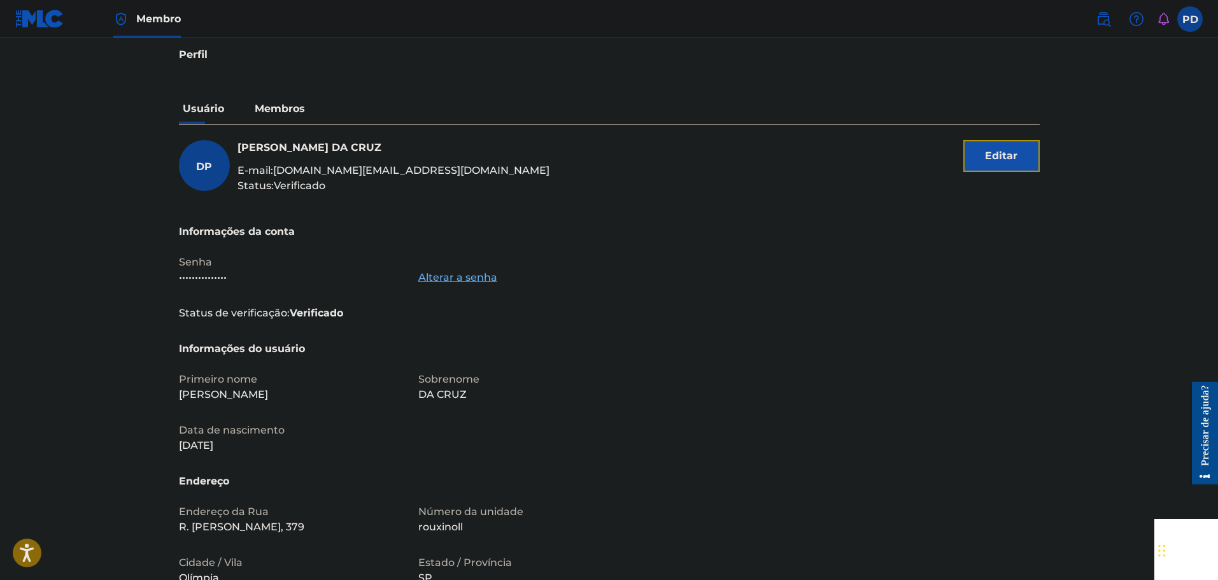
click at [1024, 162] on button "Editar" at bounding box center [1001, 156] width 76 height 32
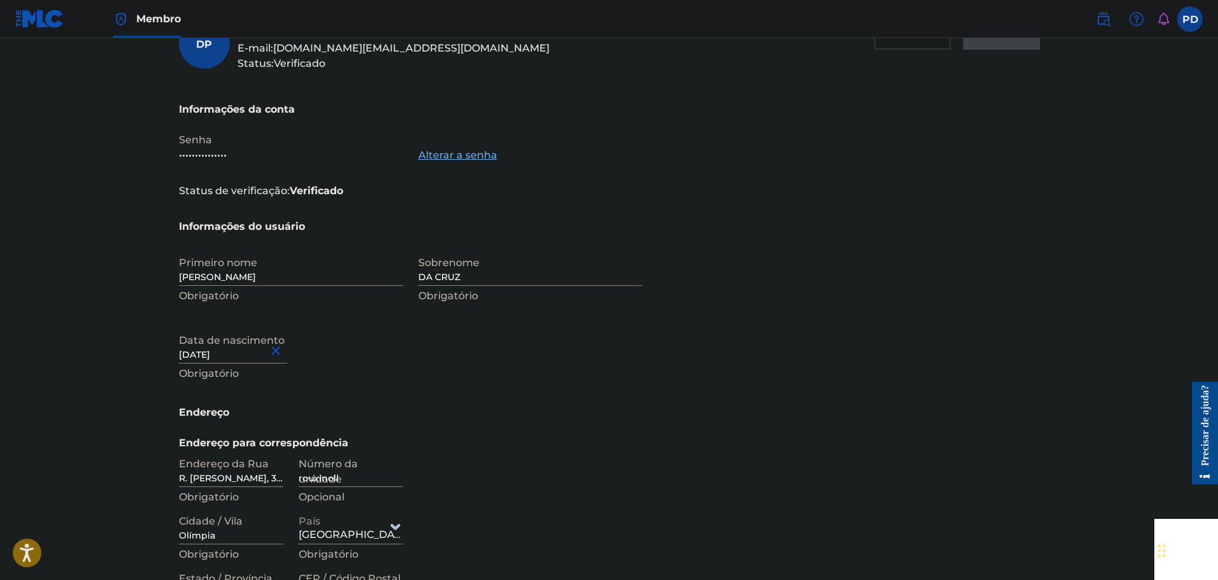
scroll to position [255, 0]
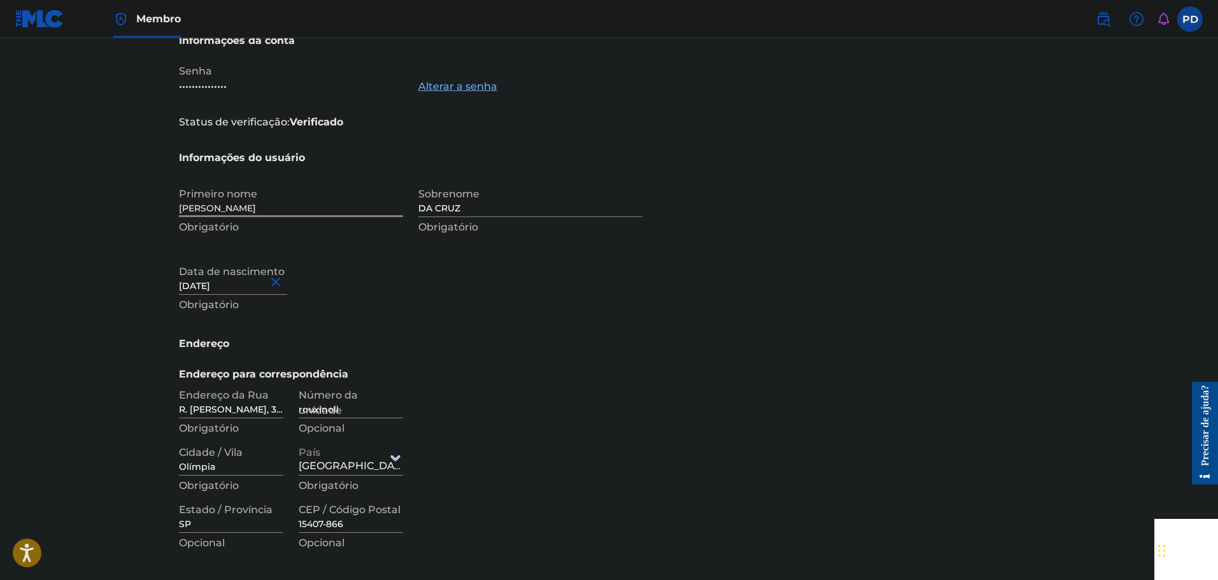
drag, startPoint x: 297, startPoint y: 209, endPoint x: 46, endPoint y: 203, distance: 250.9
click at [65, 206] on main "Perfil Usuário Membros DP [PERSON_NAME] E-mail: [DOMAIN_NAME][EMAIL_ADDRESS][DO…" at bounding box center [609, 254] width 1218 height 940
type input "Save"
type input "[PERSON_NAME]"
click at [481, 211] on input "DA CRUZ" at bounding box center [530, 199] width 224 height 36
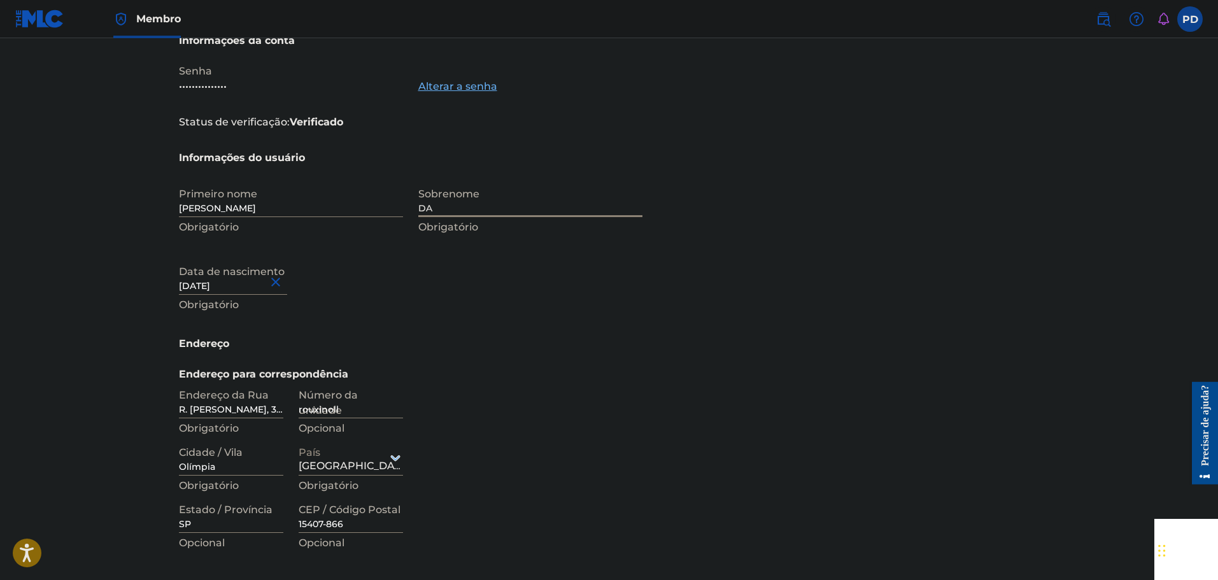
type input "D"
type input "FERREIRA"
type input "[GEOGRAPHIC_DATA]"
click at [679, 209] on section "Informações do usuário Primeiro nome [PERSON_NAME] Sobrenome FERREIRA Obrigatór…" at bounding box center [609, 243] width 861 height 186
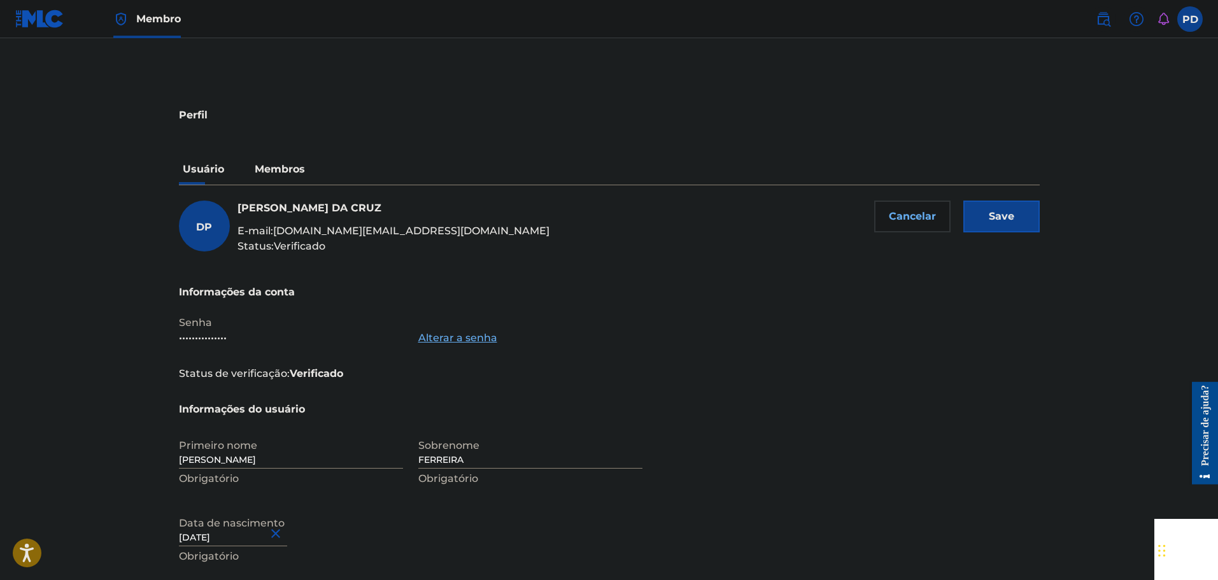
scroll to position [0, 0]
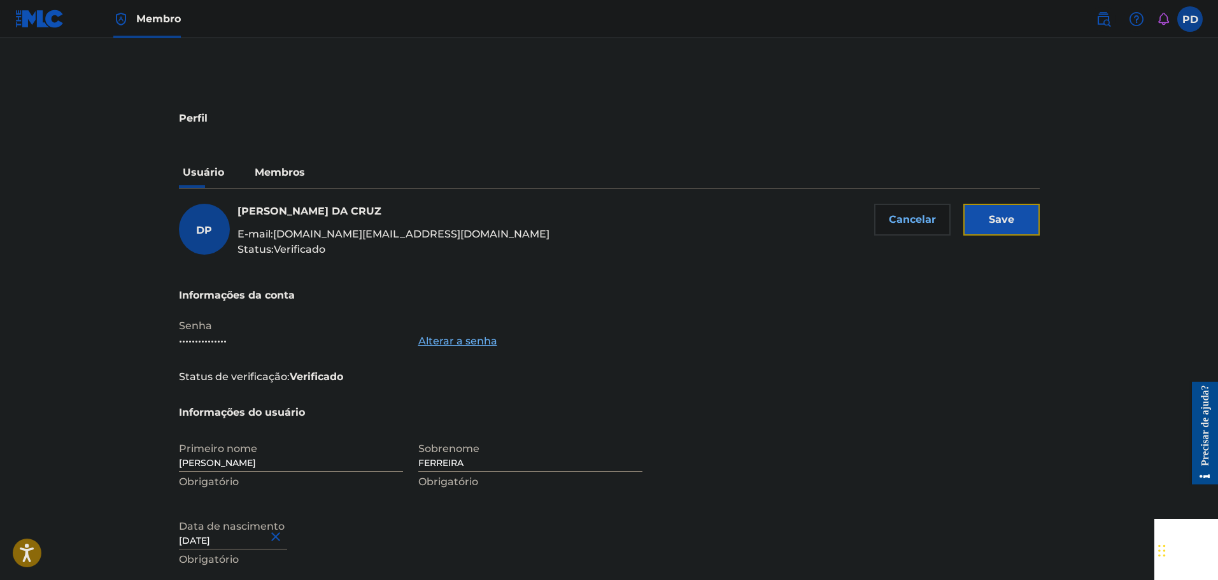
click at [1009, 220] on input "Save" at bounding box center [1001, 220] width 76 height 32
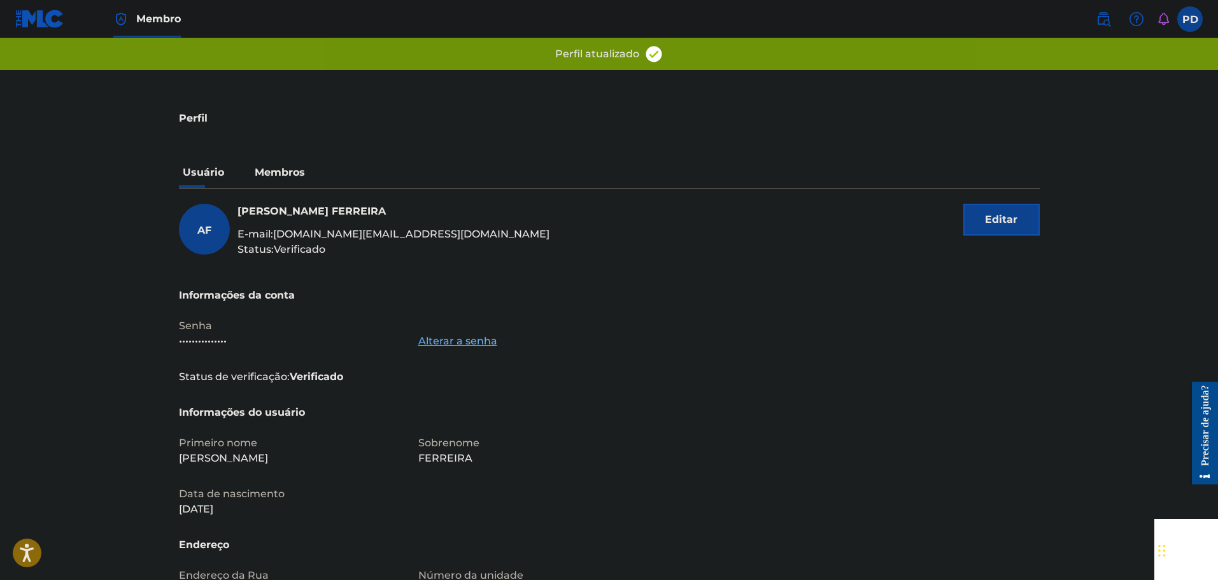
click at [31, 16] on img at bounding box center [39, 19] width 49 height 18
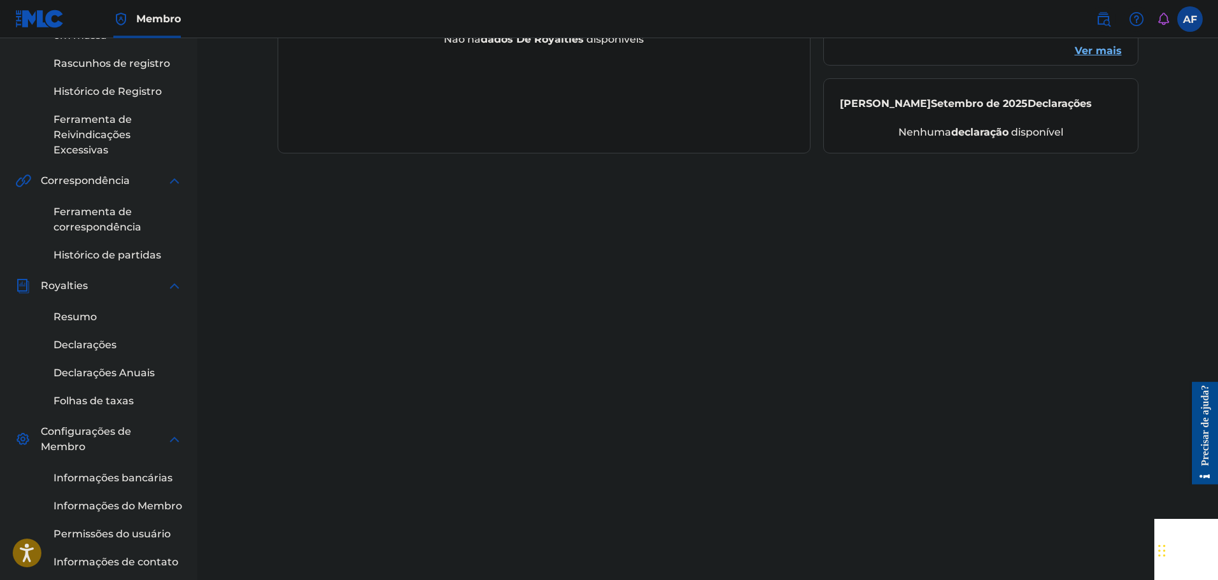
scroll to position [364, 0]
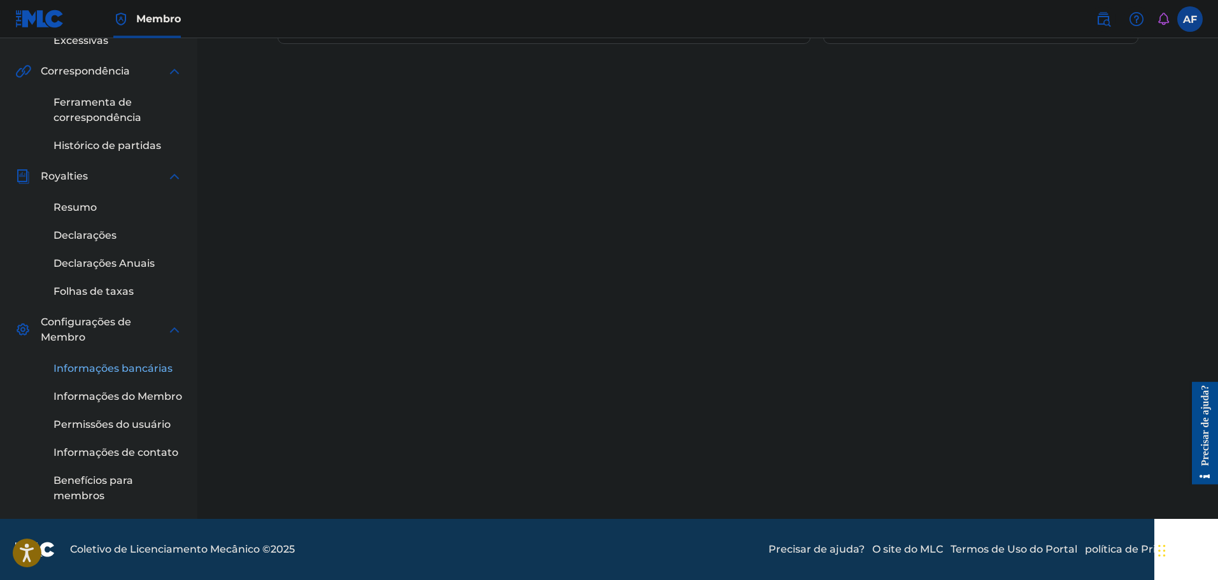
click at [104, 363] on font "Informações bancárias" at bounding box center [112, 368] width 119 height 12
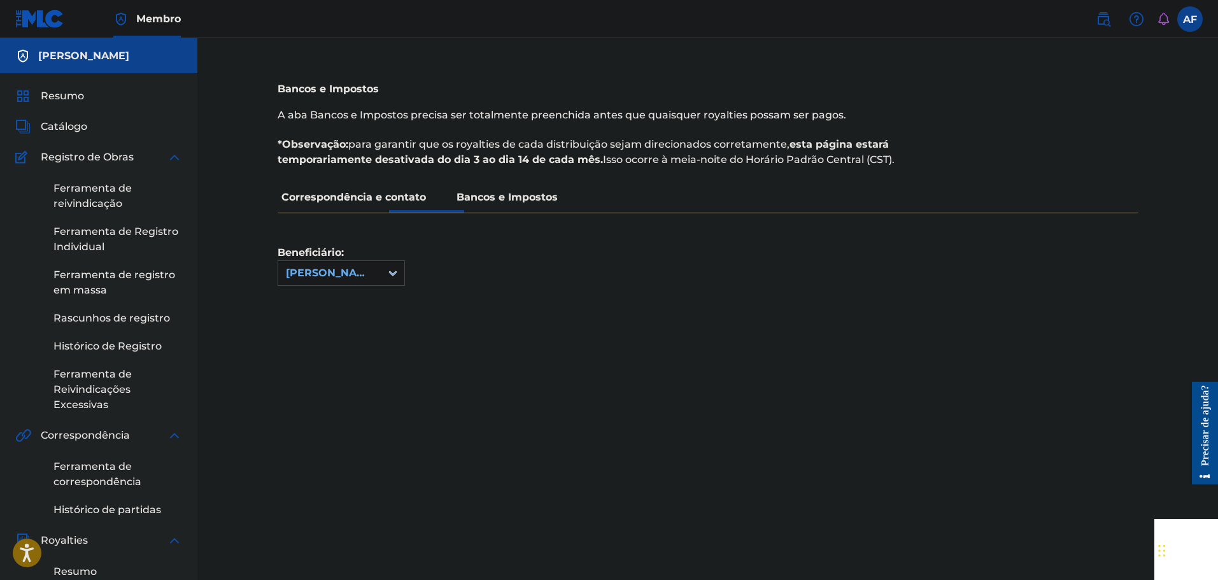
click at [489, 199] on font "Bancos e Impostos" at bounding box center [506, 197] width 101 height 12
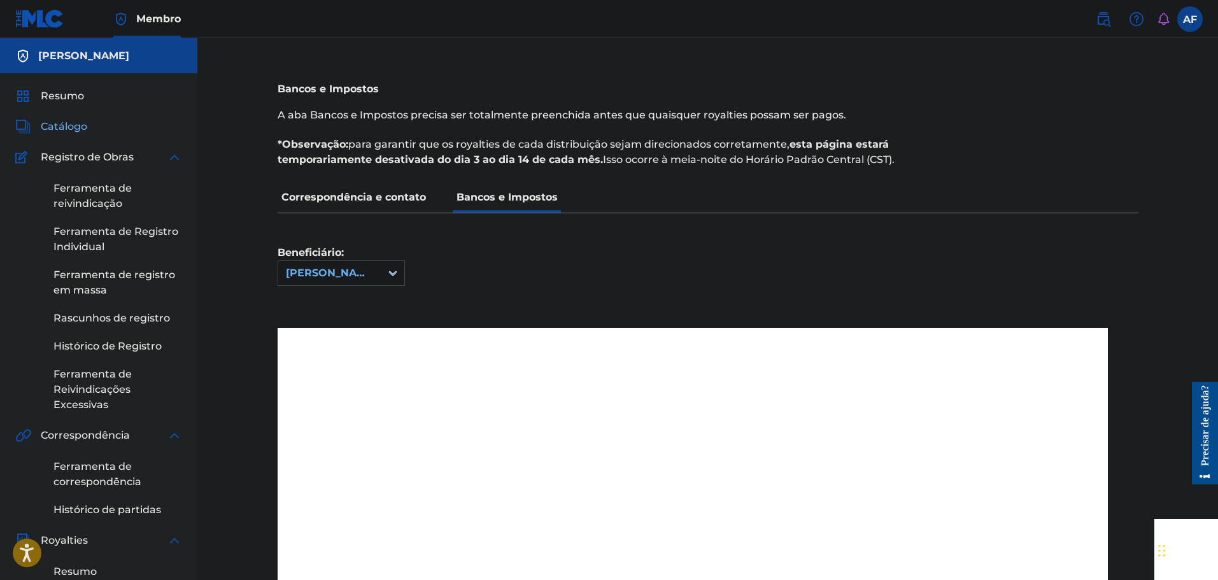
click at [69, 126] on font "Catálogo" at bounding box center [64, 126] width 46 height 12
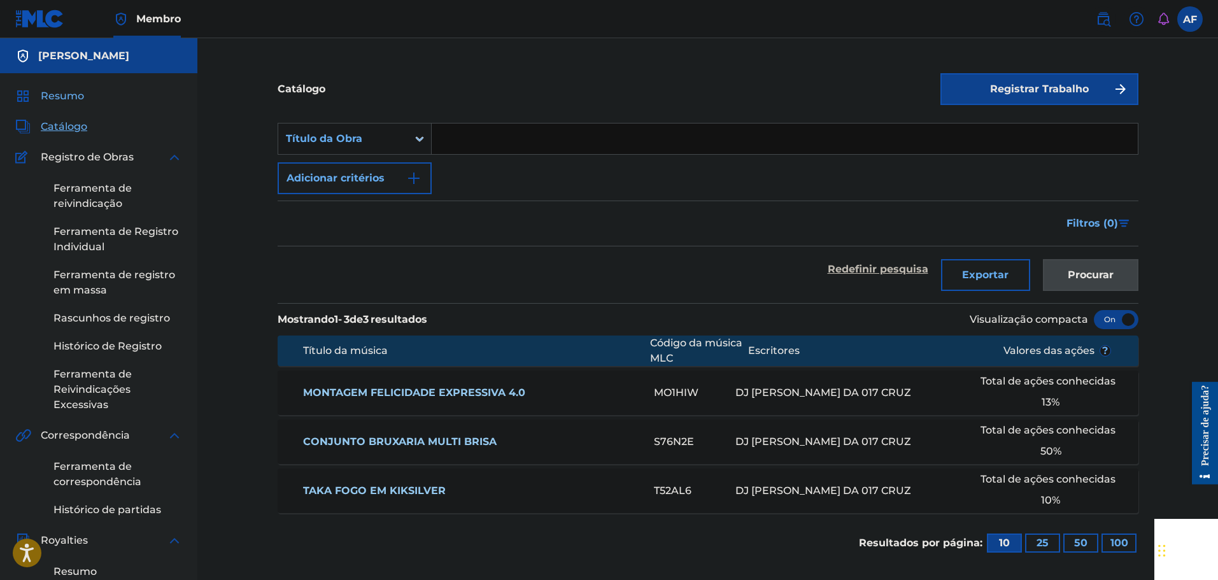
click at [74, 100] on font "Resumo" at bounding box center [62, 96] width 43 height 12
